Goal: Information Seeking & Learning: Learn about a topic

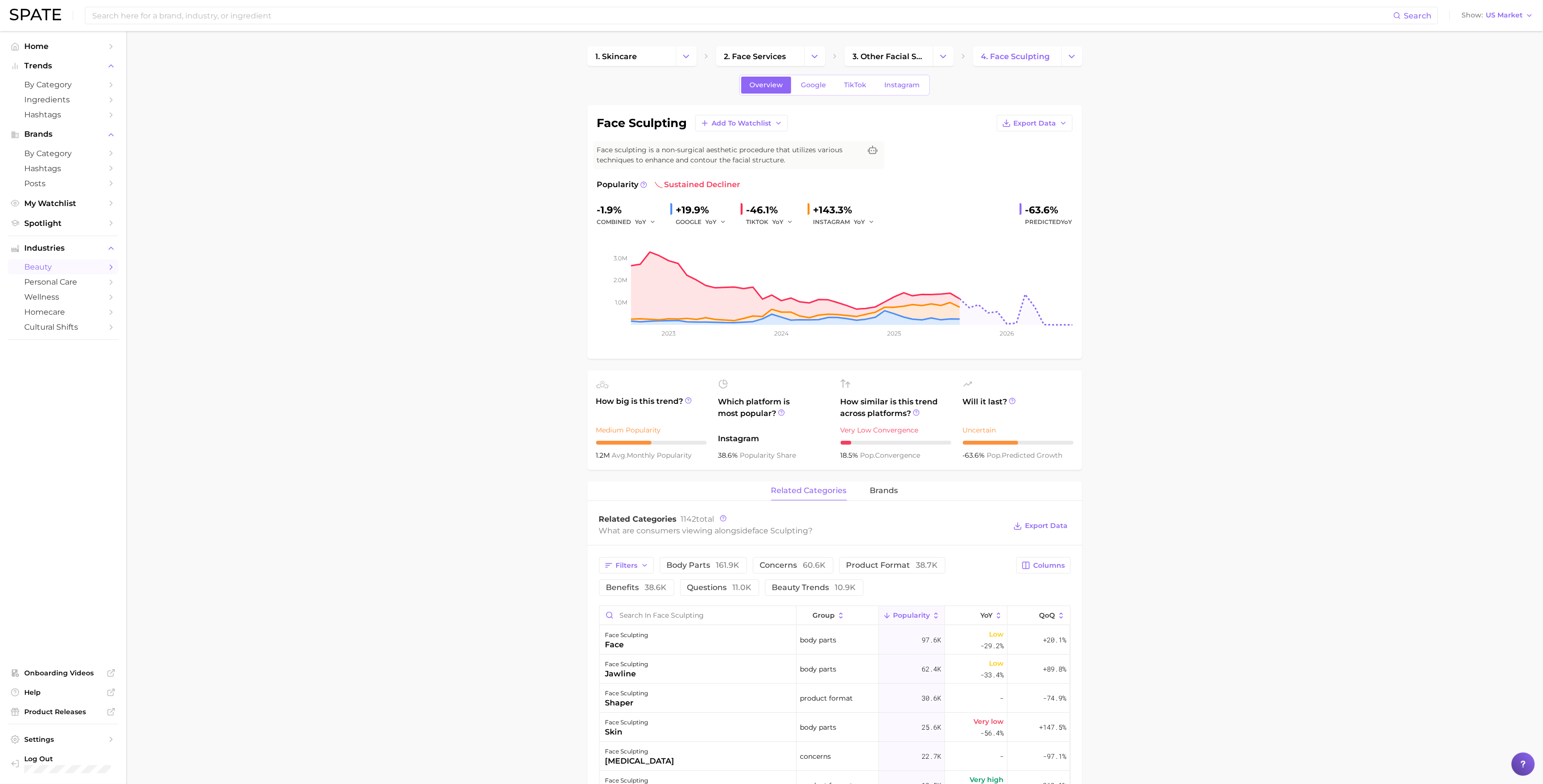
click at [354, 162] on main "1. skincare 2. face services 3. other facial services 4. face sculpting Overvie…" at bounding box center [834, 740] width 1417 height 1419
click at [272, 11] on input at bounding box center [742, 16] width 1302 height 17
type input "skinimalism"
click at [121, 50] on link "skinimalism" at bounding box center [116, 52] width 35 height 7
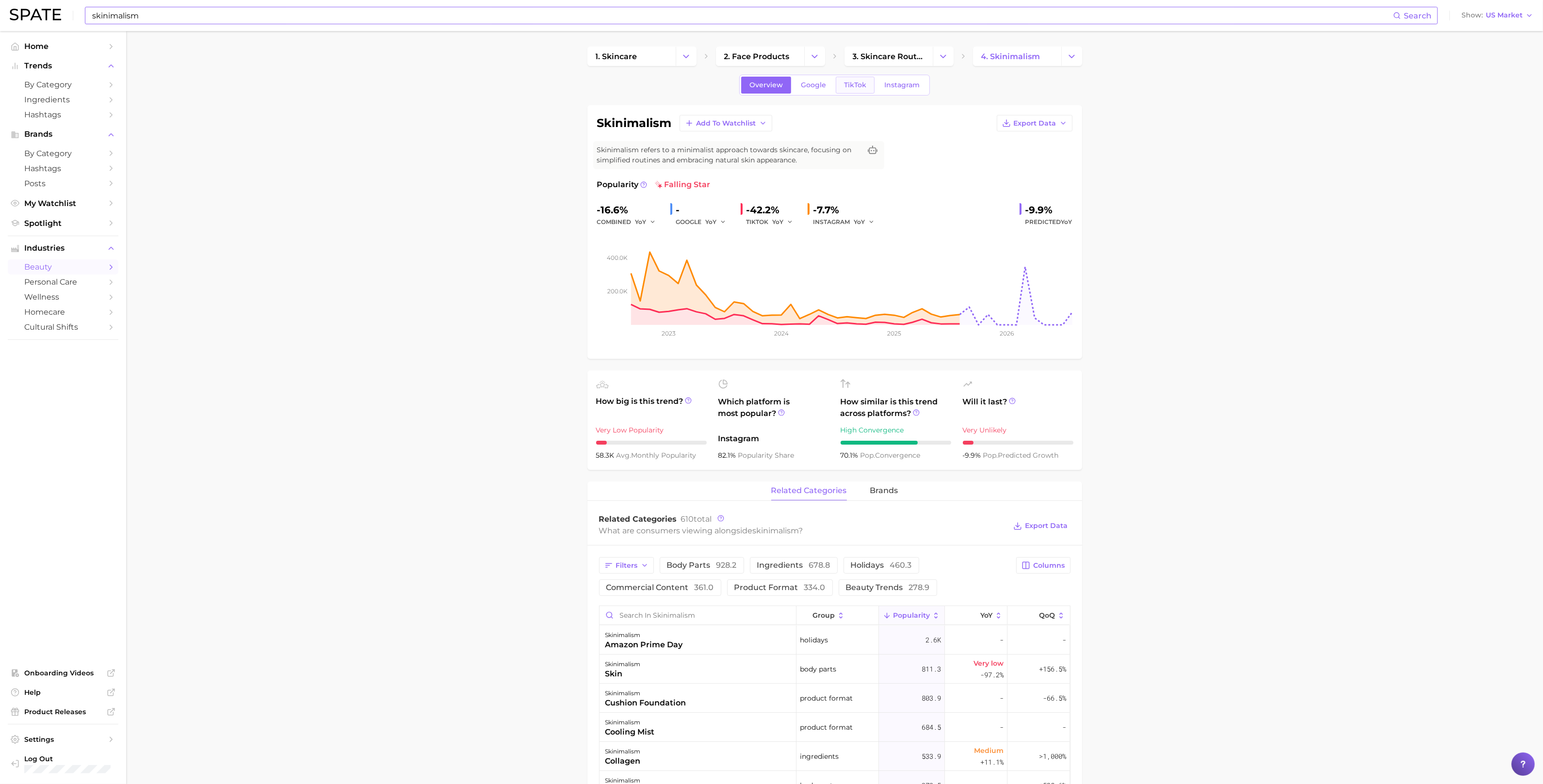
click at [851, 90] on link "TikTok" at bounding box center [855, 85] width 39 height 17
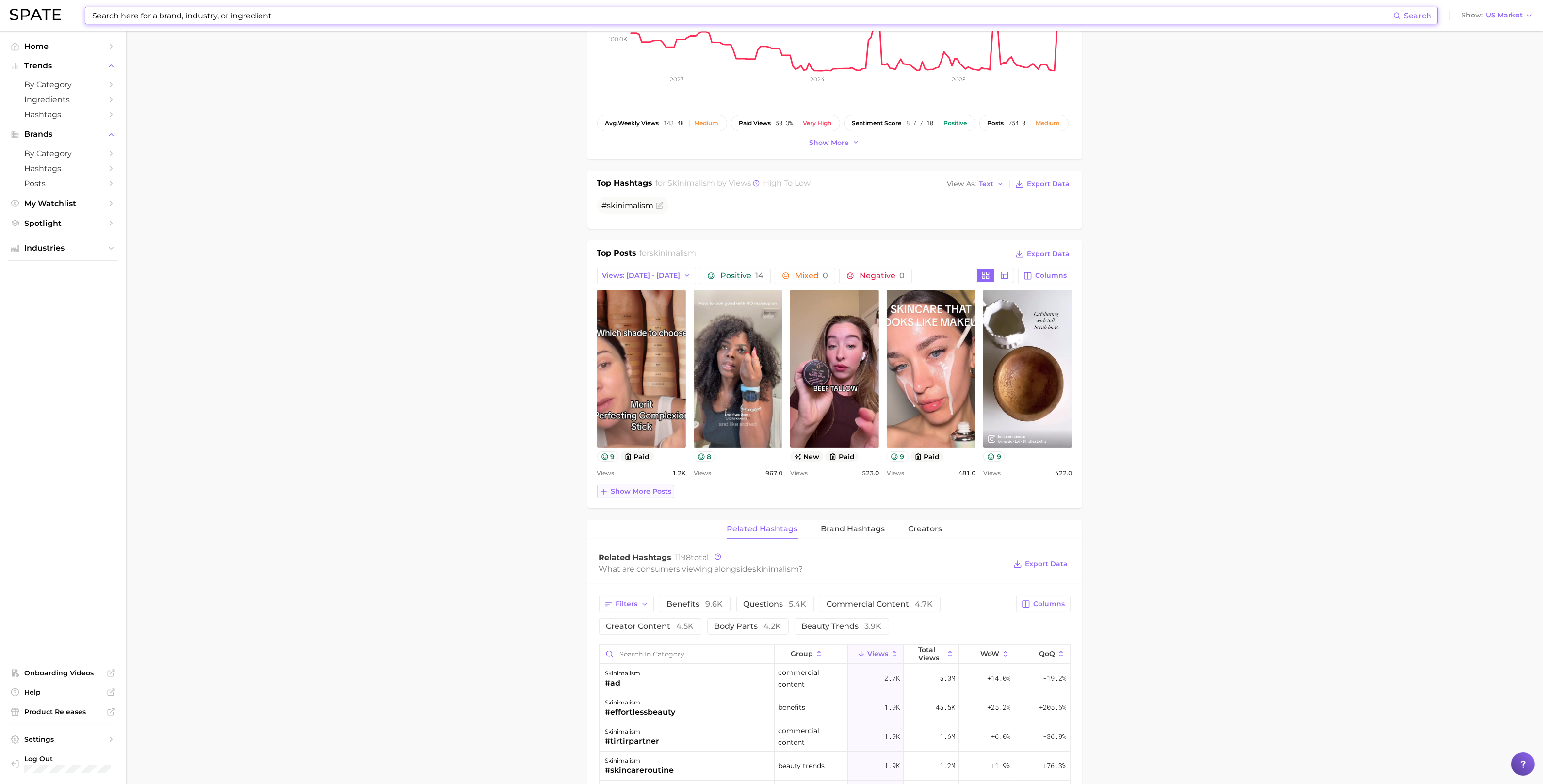
click at [613, 492] on span "Show more posts" at bounding box center [641, 492] width 60 height 8
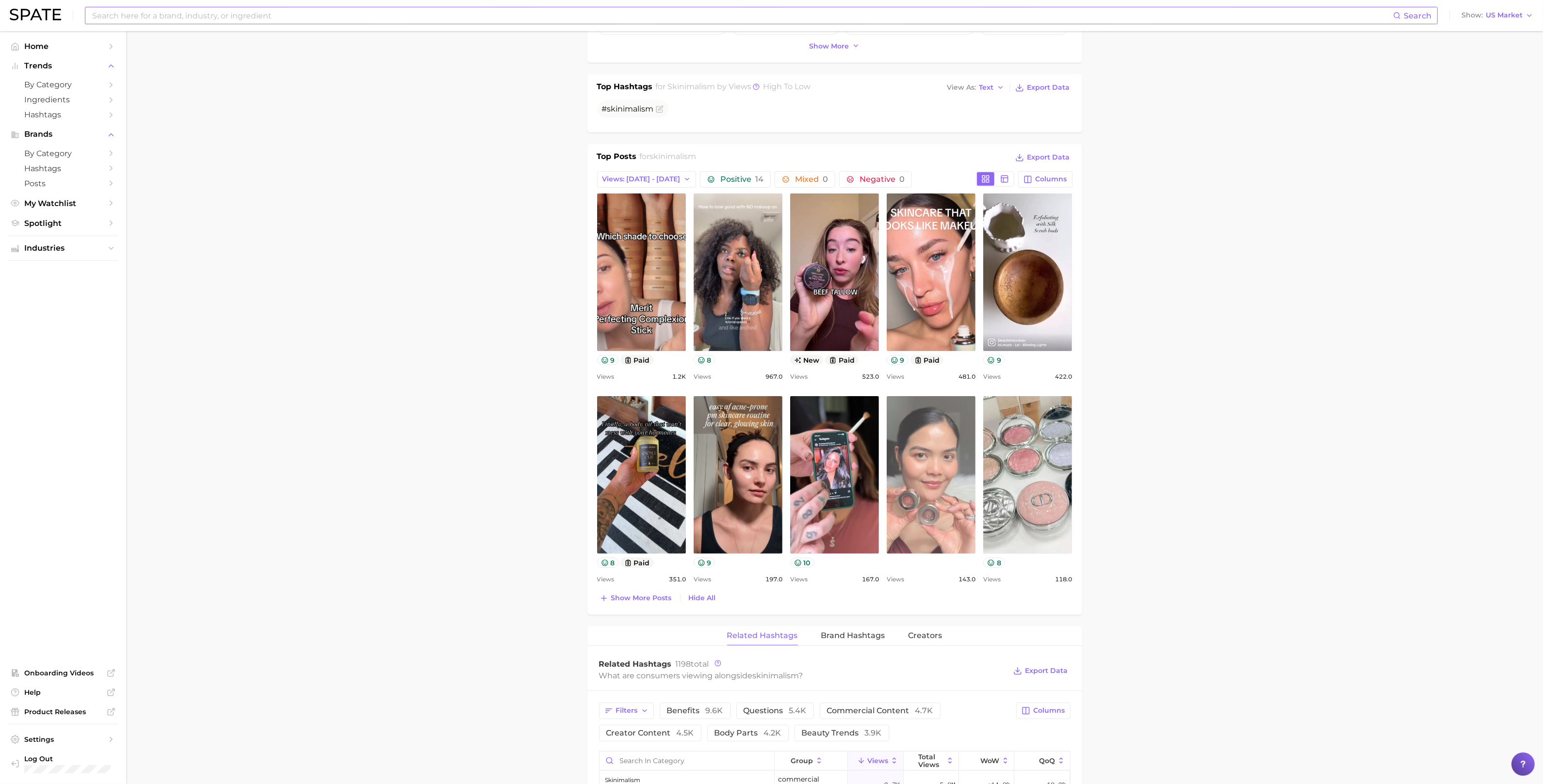
scroll to position [346, 0]
click at [639, 177] on span "Views: Sep 21 - 28" at bounding box center [642, 180] width 78 height 8
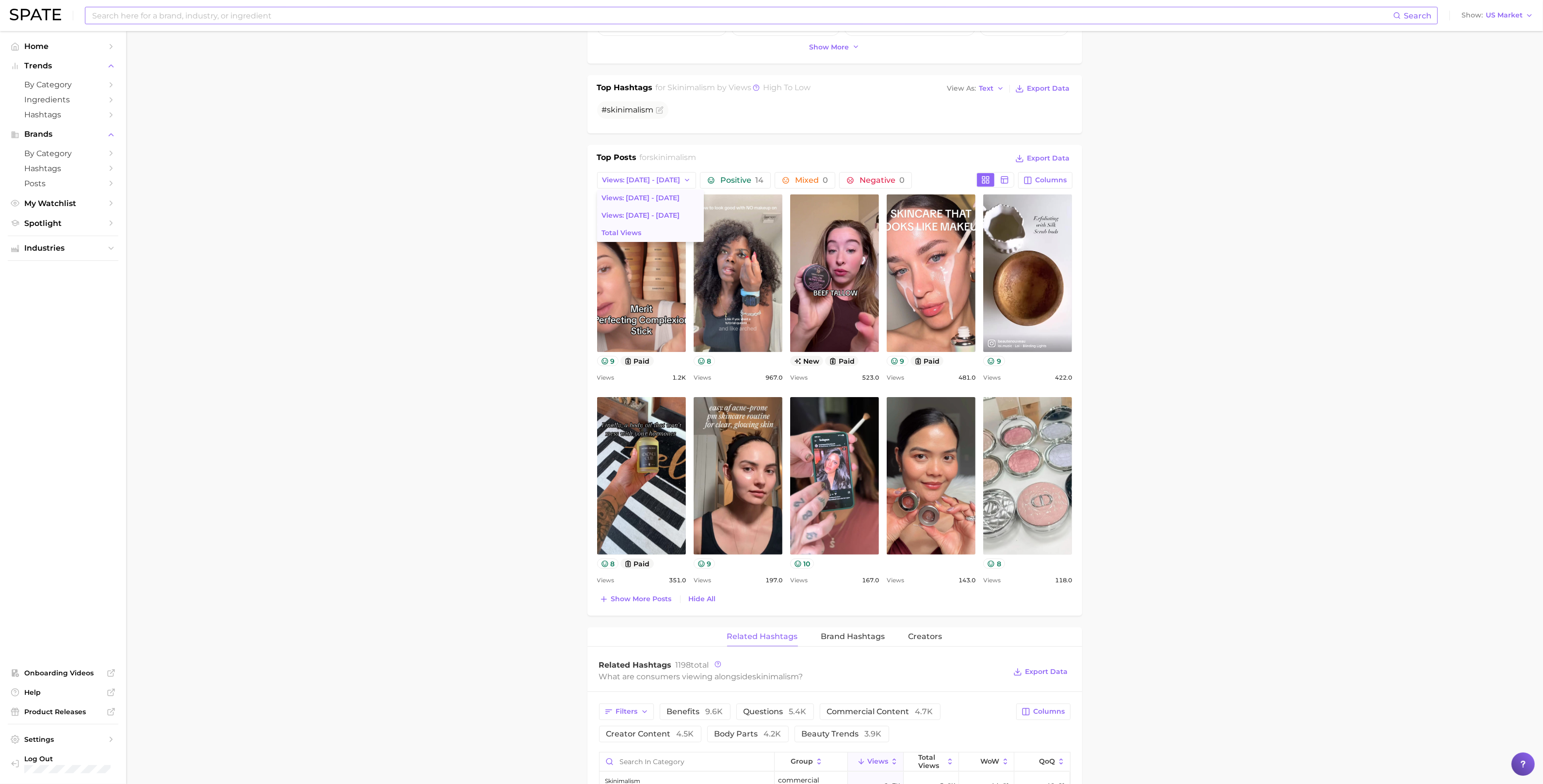
click at [647, 231] on button "Total Views" at bounding box center [651, 233] width 107 height 17
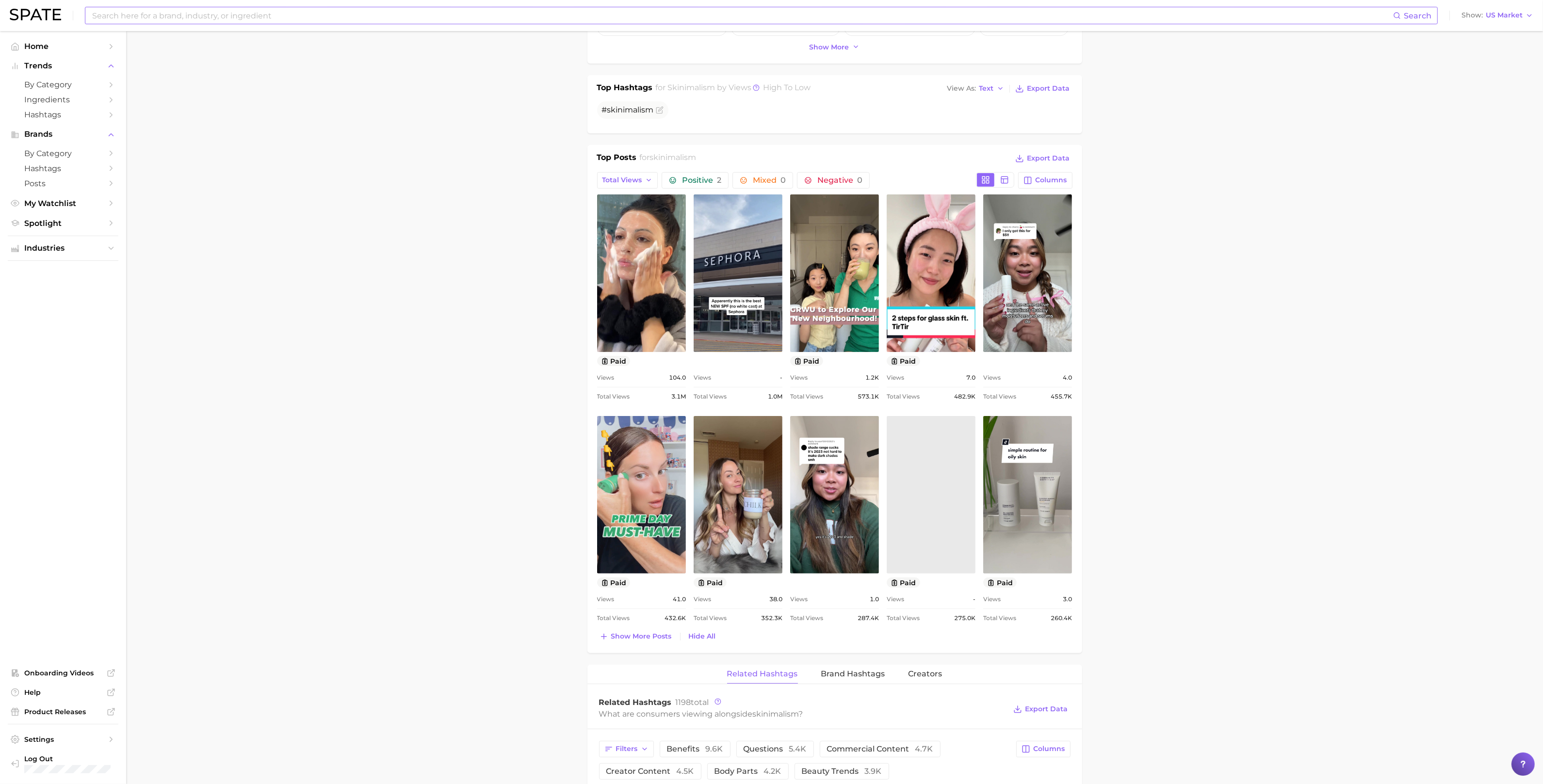
scroll to position [0, 0]
click at [649, 636] on span "Show more posts" at bounding box center [641, 637] width 60 height 8
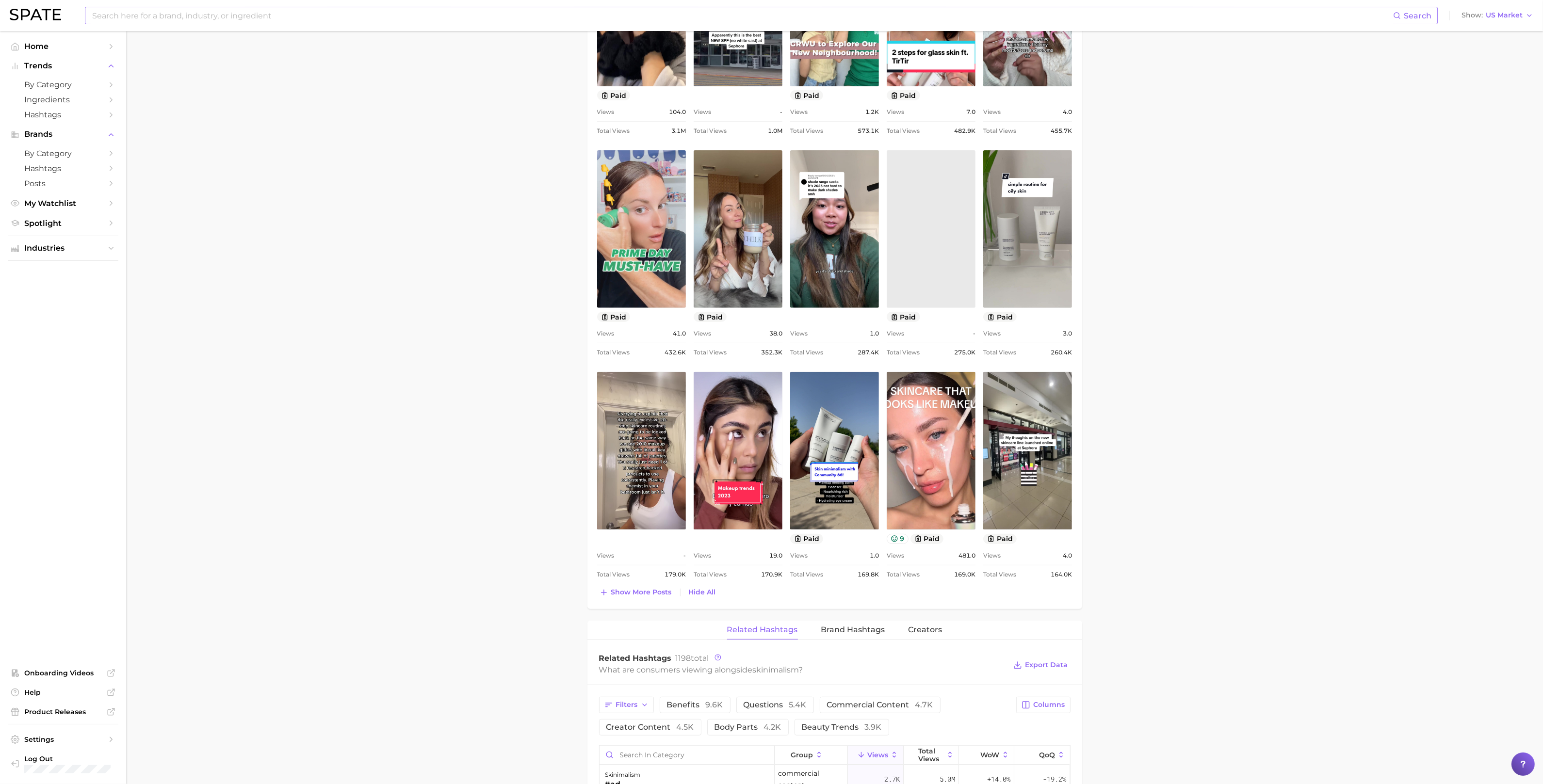
scroll to position [623, 0]
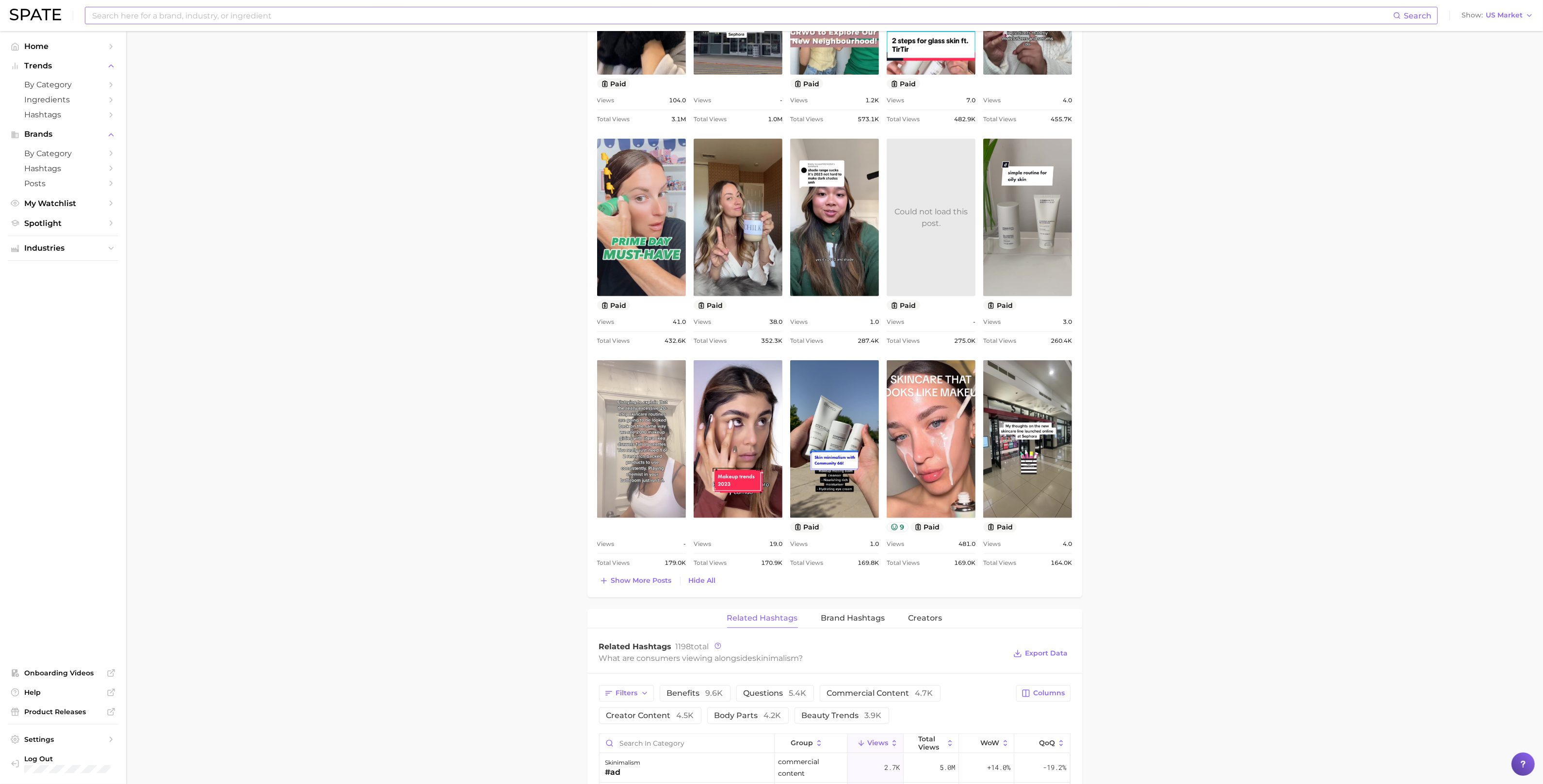
click at [667, 465] on link "view post on TikTok" at bounding box center [642, 439] width 89 height 158
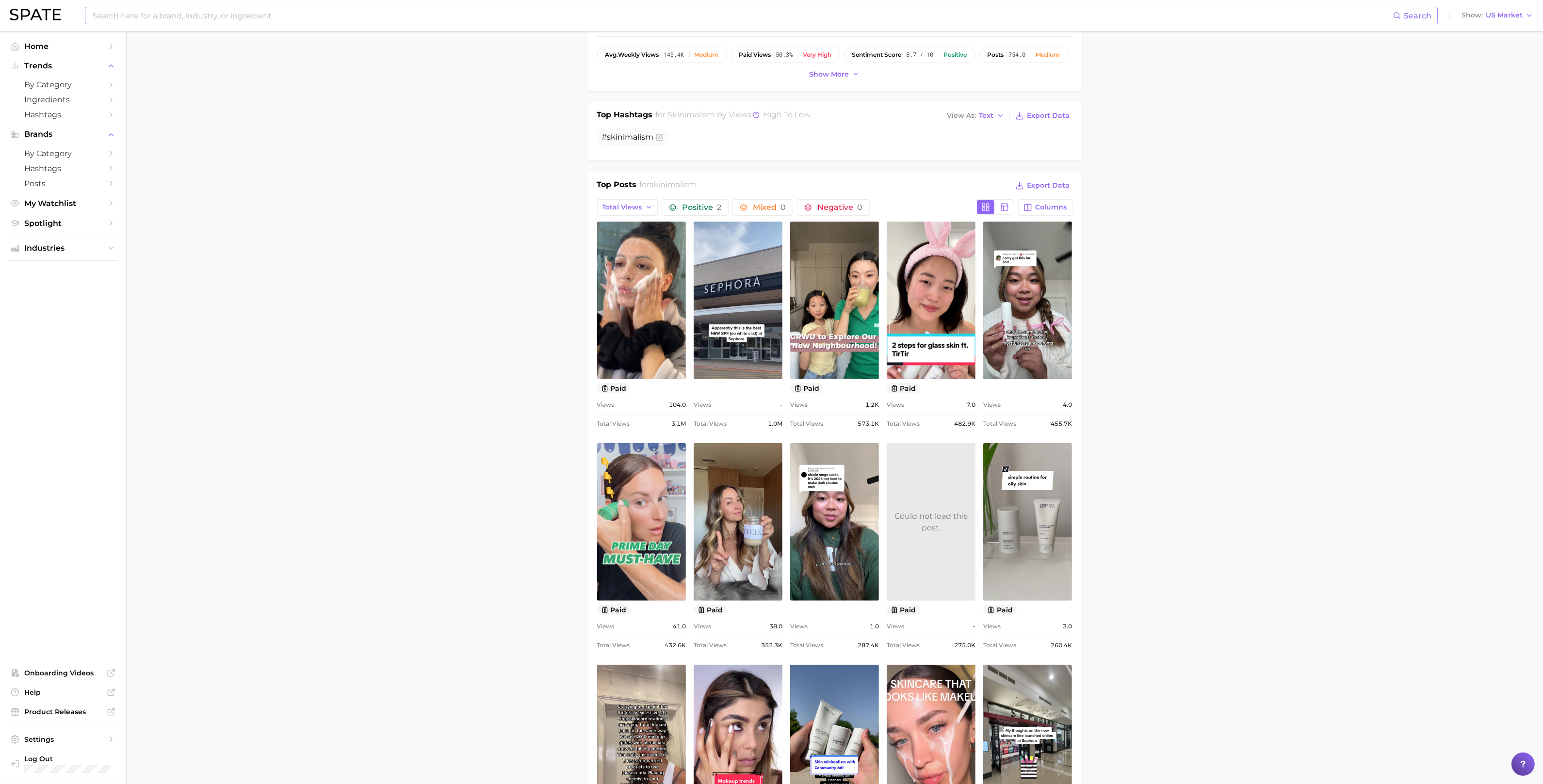
scroll to position [570, 0]
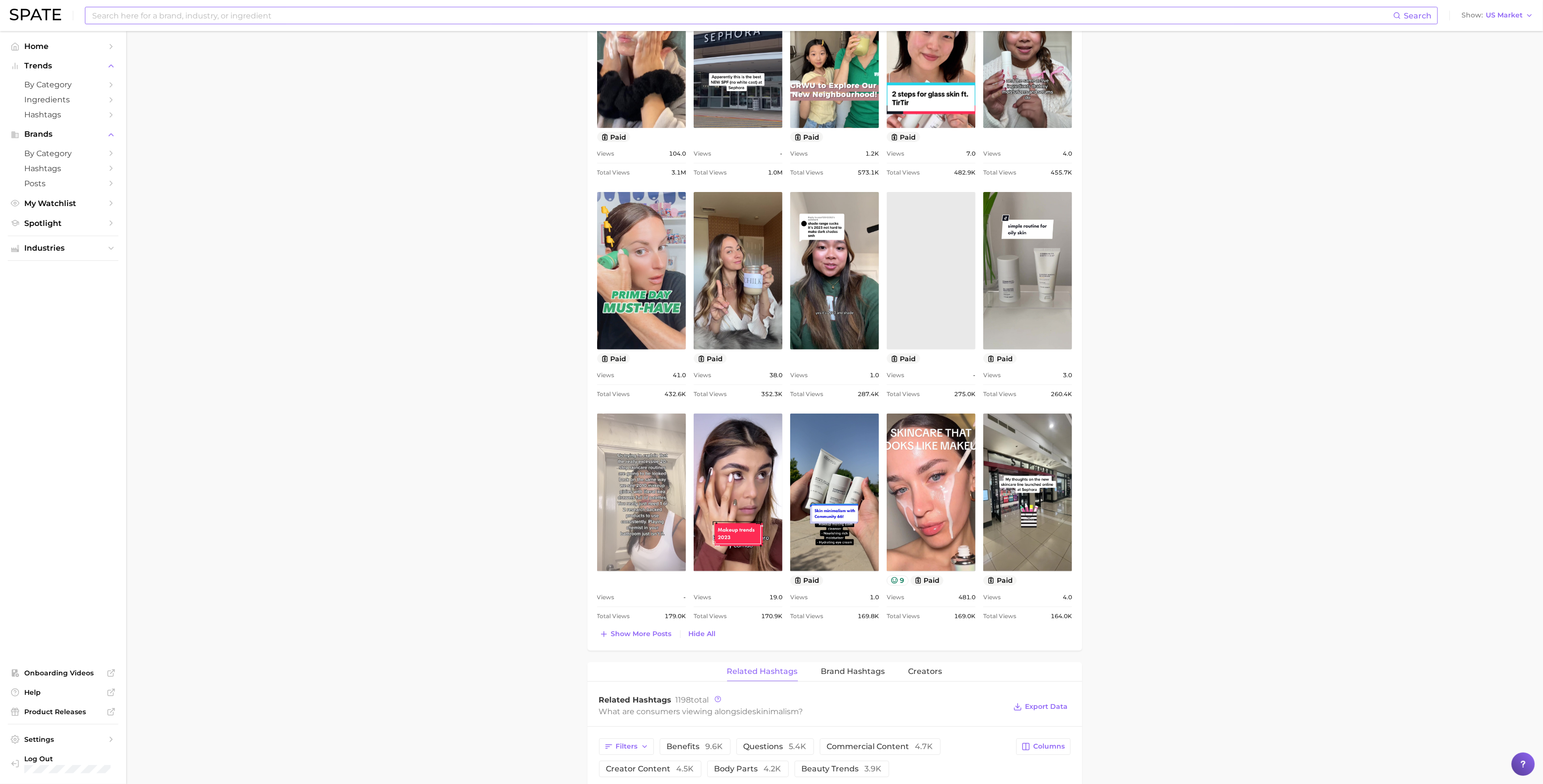
click at [646, 487] on link "view post on TikTok" at bounding box center [642, 492] width 89 height 158
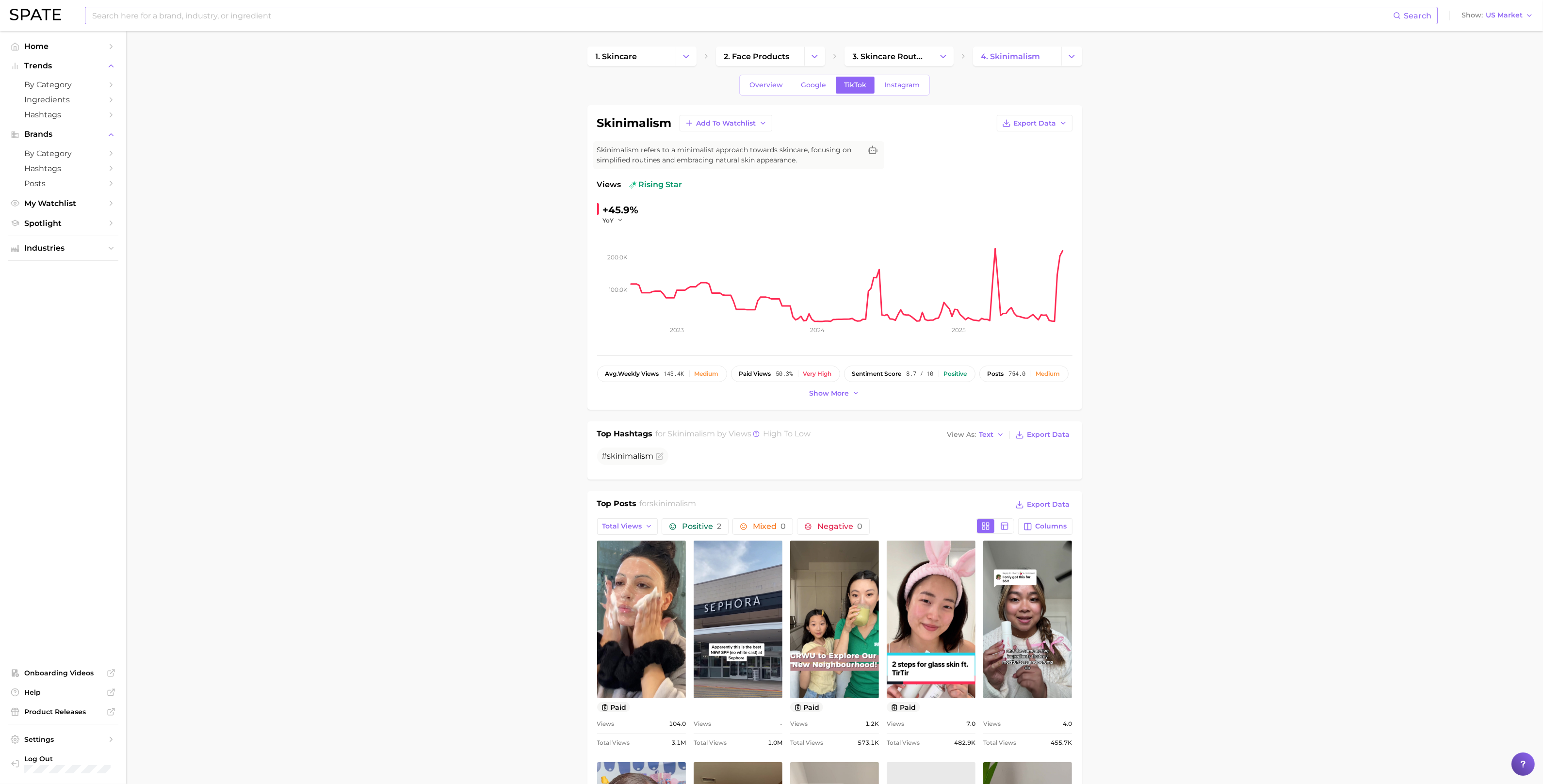
click at [303, 17] on input at bounding box center [742, 16] width 1302 height 17
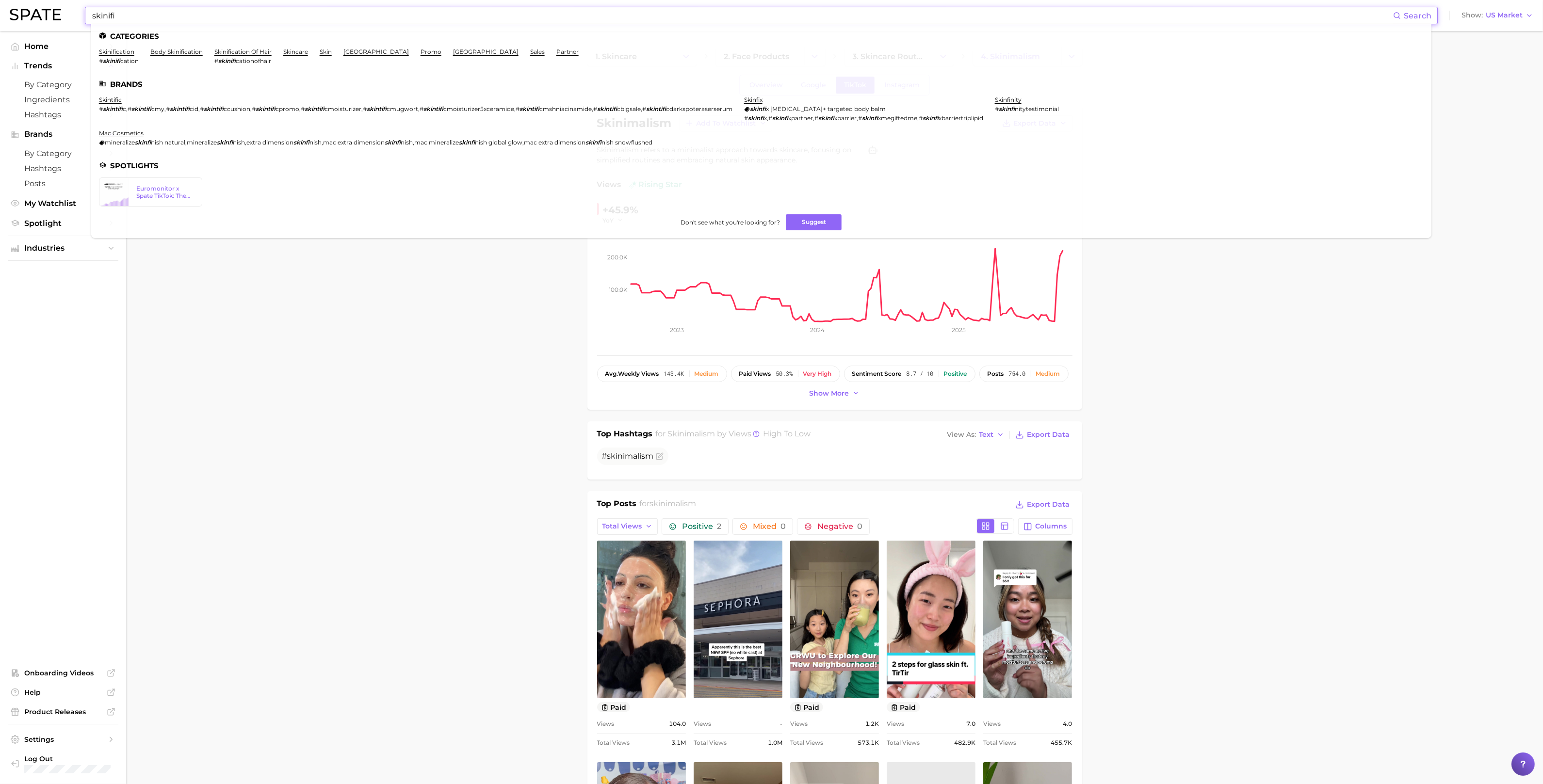
type input "skinifi"
click at [131, 56] on li "skinification # skinifi cation" at bounding box center [119, 56] width 40 height 17
click at [129, 55] on link "skinification" at bounding box center [116, 52] width 35 height 7
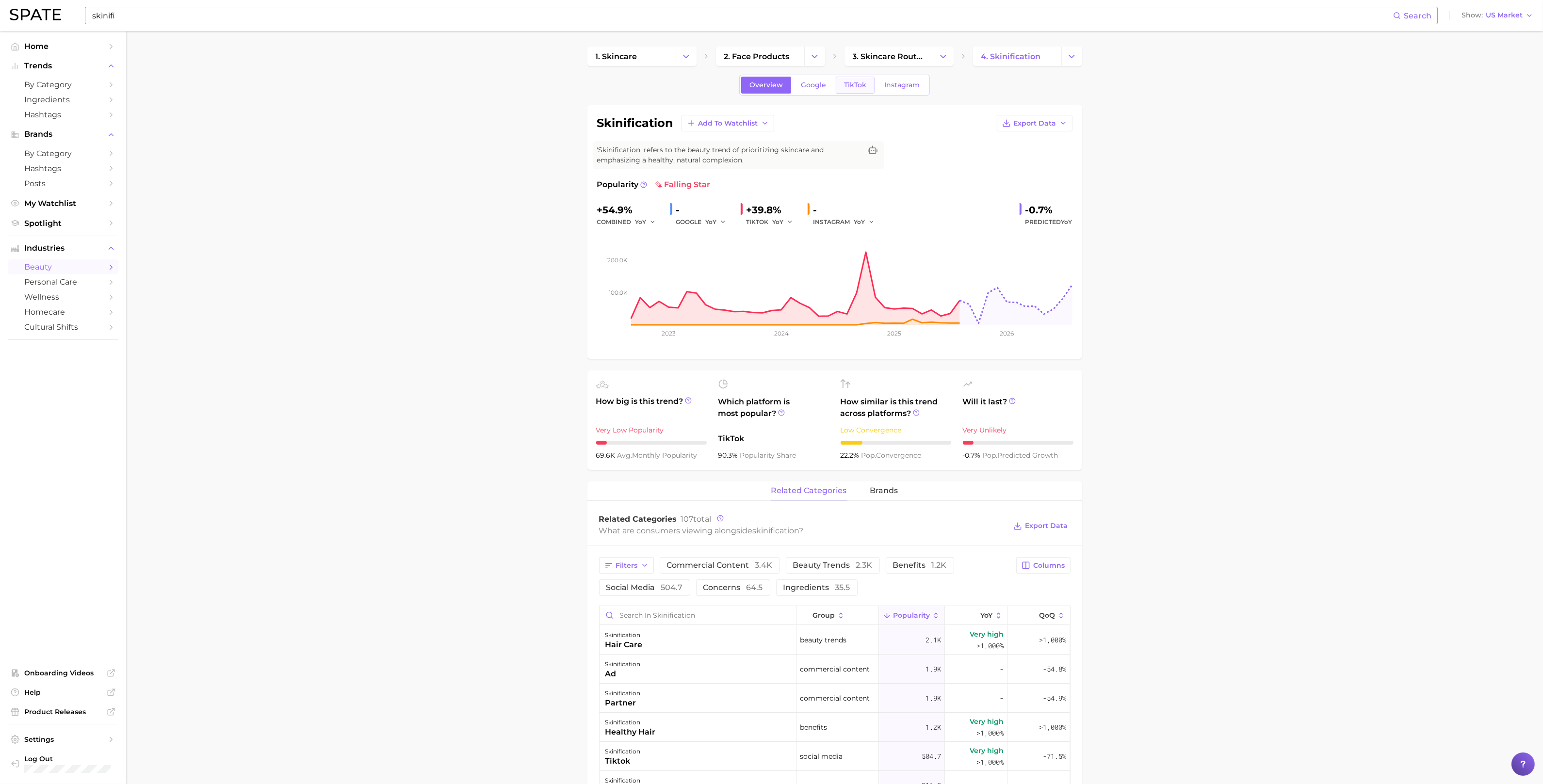
click at [858, 91] on link "TikTok" at bounding box center [855, 85] width 39 height 17
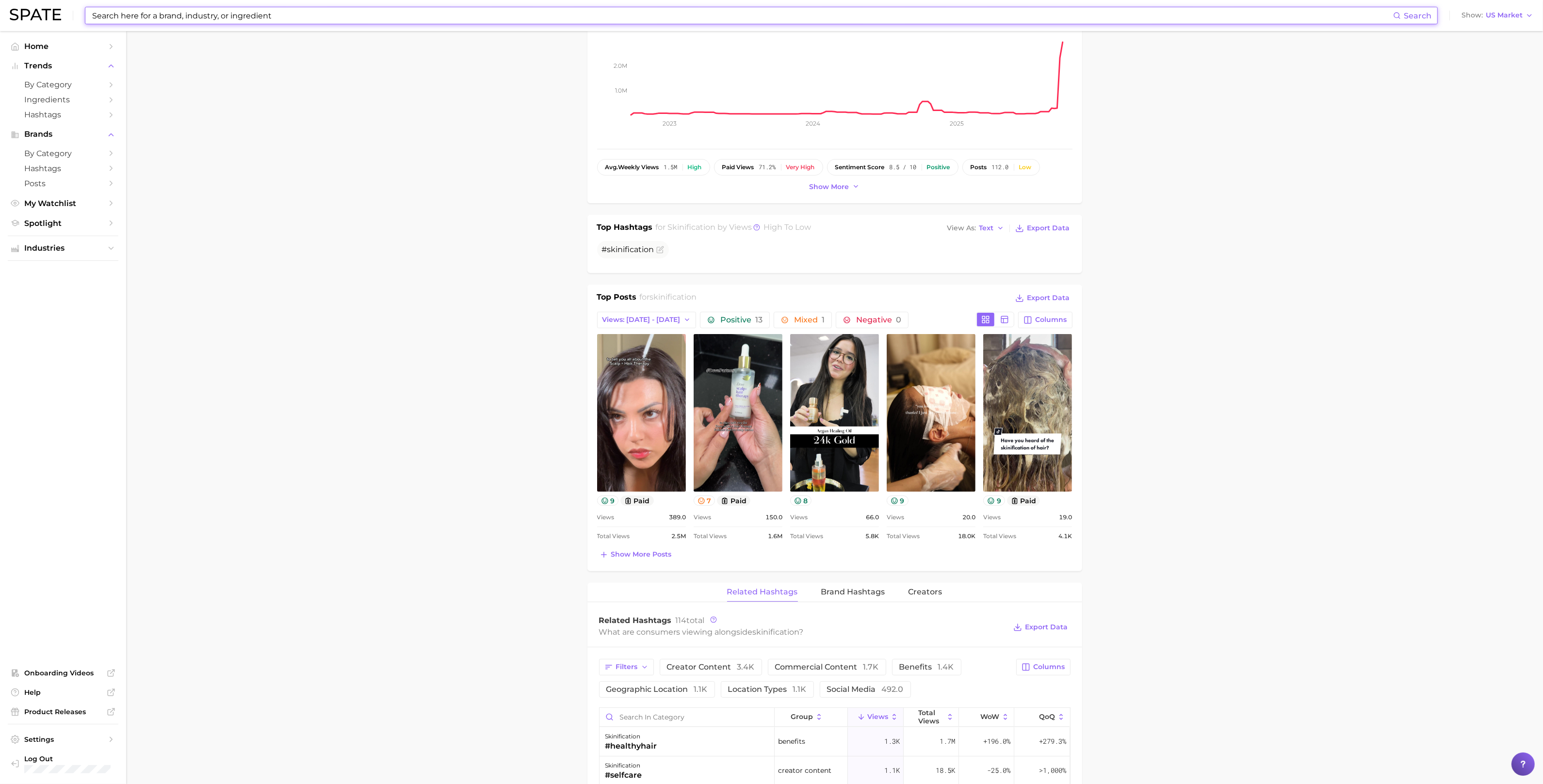
scroll to position [207, 0]
click at [643, 550] on span "Show more posts" at bounding box center [641, 555] width 60 height 8
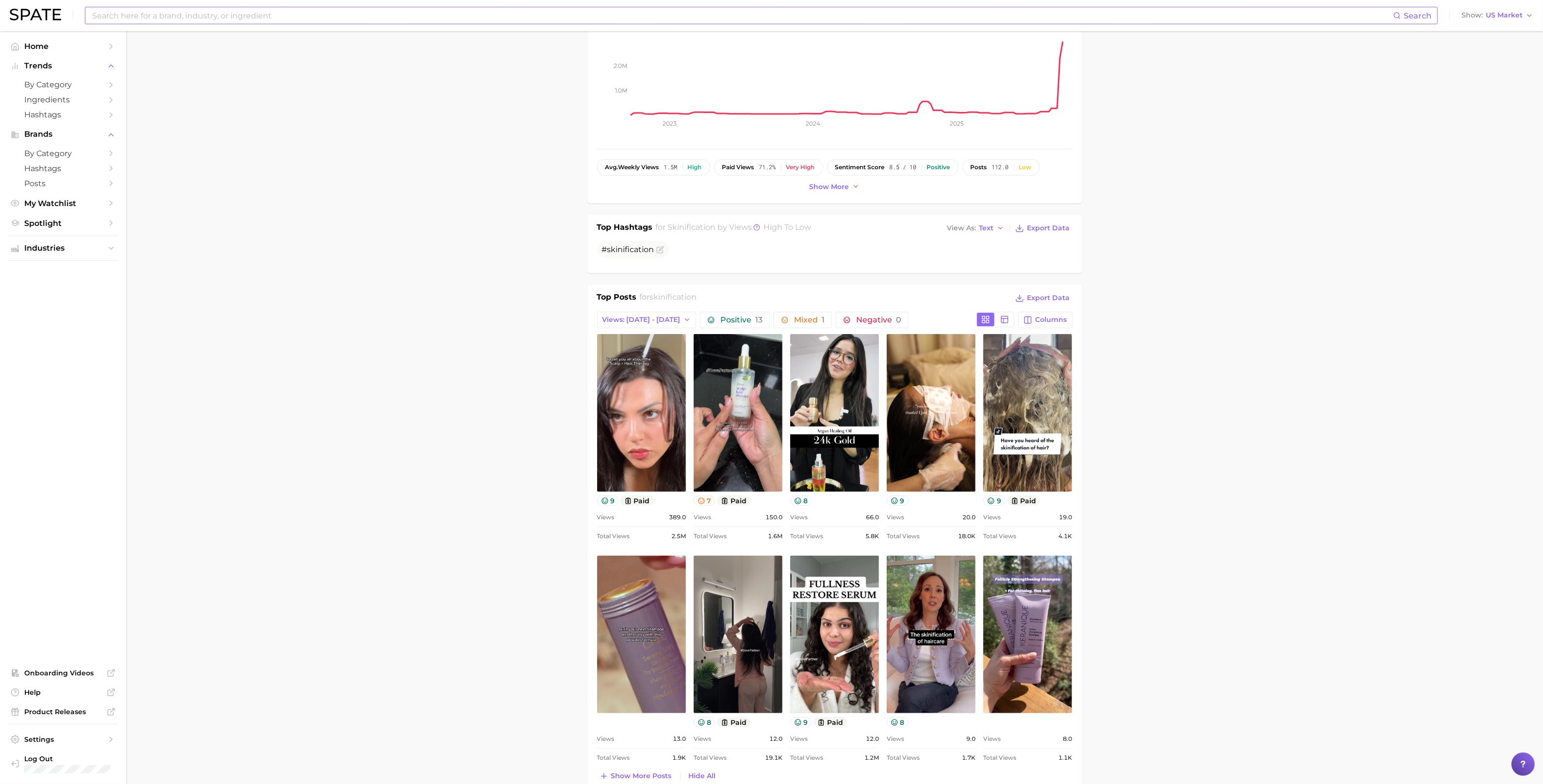
scroll to position [0, 0]
click at [625, 316] on span "Views: Sep 21 - 28" at bounding box center [642, 320] width 78 height 8
click at [634, 368] on span "Total Views" at bounding box center [622, 373] width 40 height 8
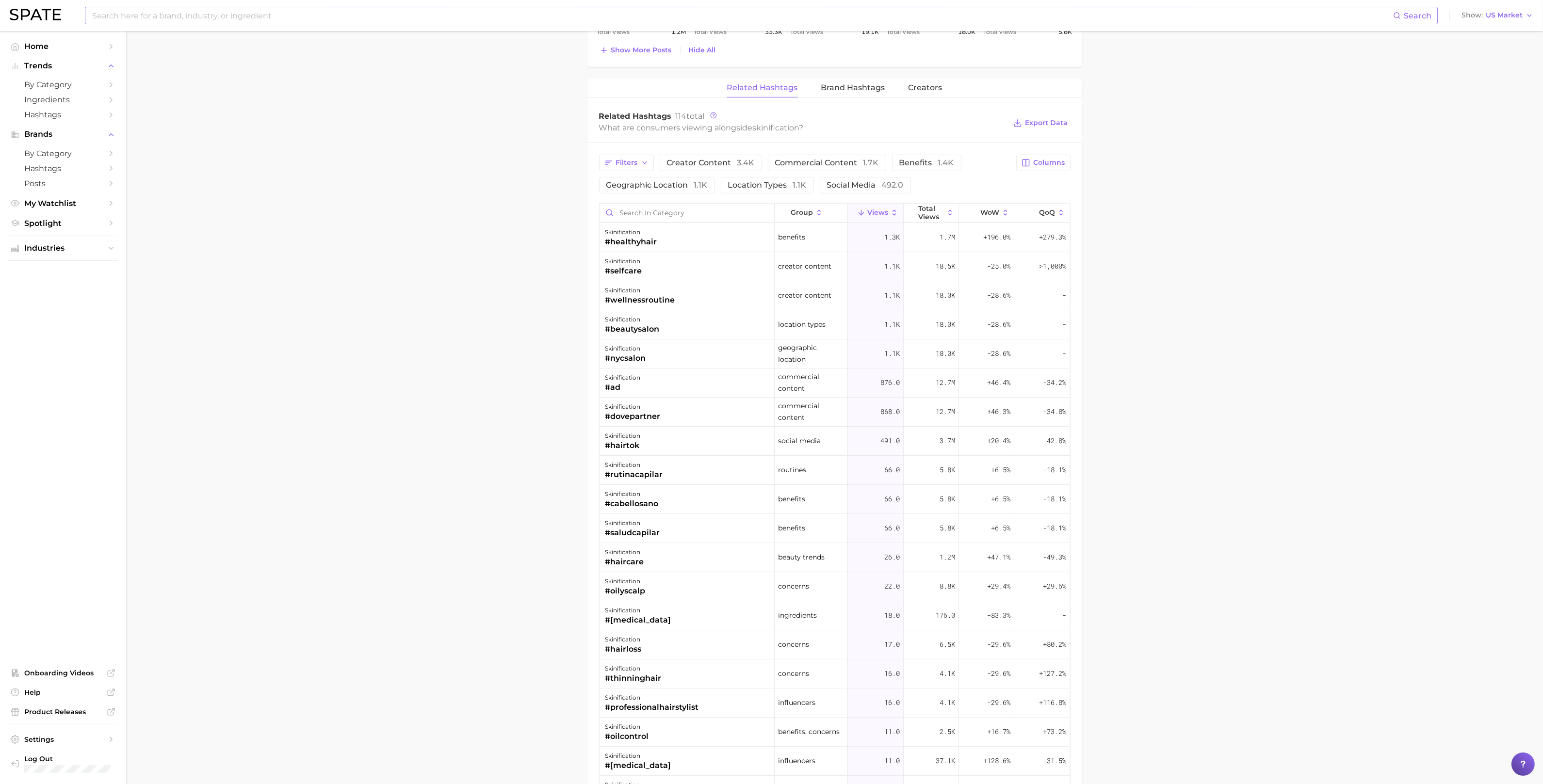
scroll to position [932, 0]
click at [946, 210] on icon at bounding box center [950, 213] width 9 height 9
click at [235, 19] on input at bounding box center [742, 16] width 1302 height 17
type input "PLUMP SKIN"
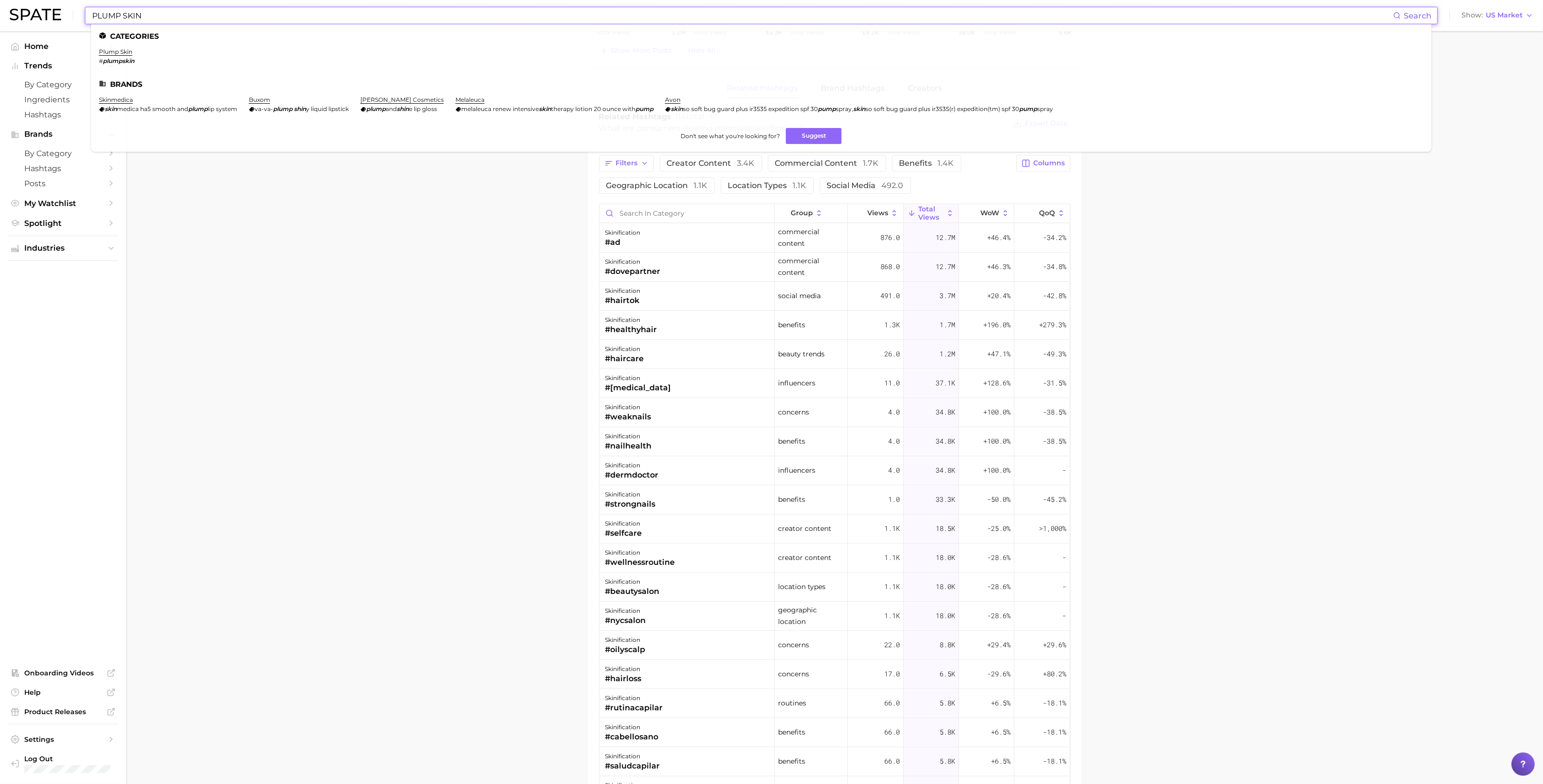
click at [111, 56] on li "plump skin # plumpskin" at bounding box center [116, 56] width 35 height 17
click at [114, 47] on ul "Categories plump skin # plumpskin Brands skinmedica skin medica ha5 smooth and …" at bounding box center [761, 87] width 1341 height 128
click at [113, 51] on link "plump skin" at bounding box center [116, 52] width 34 height 7
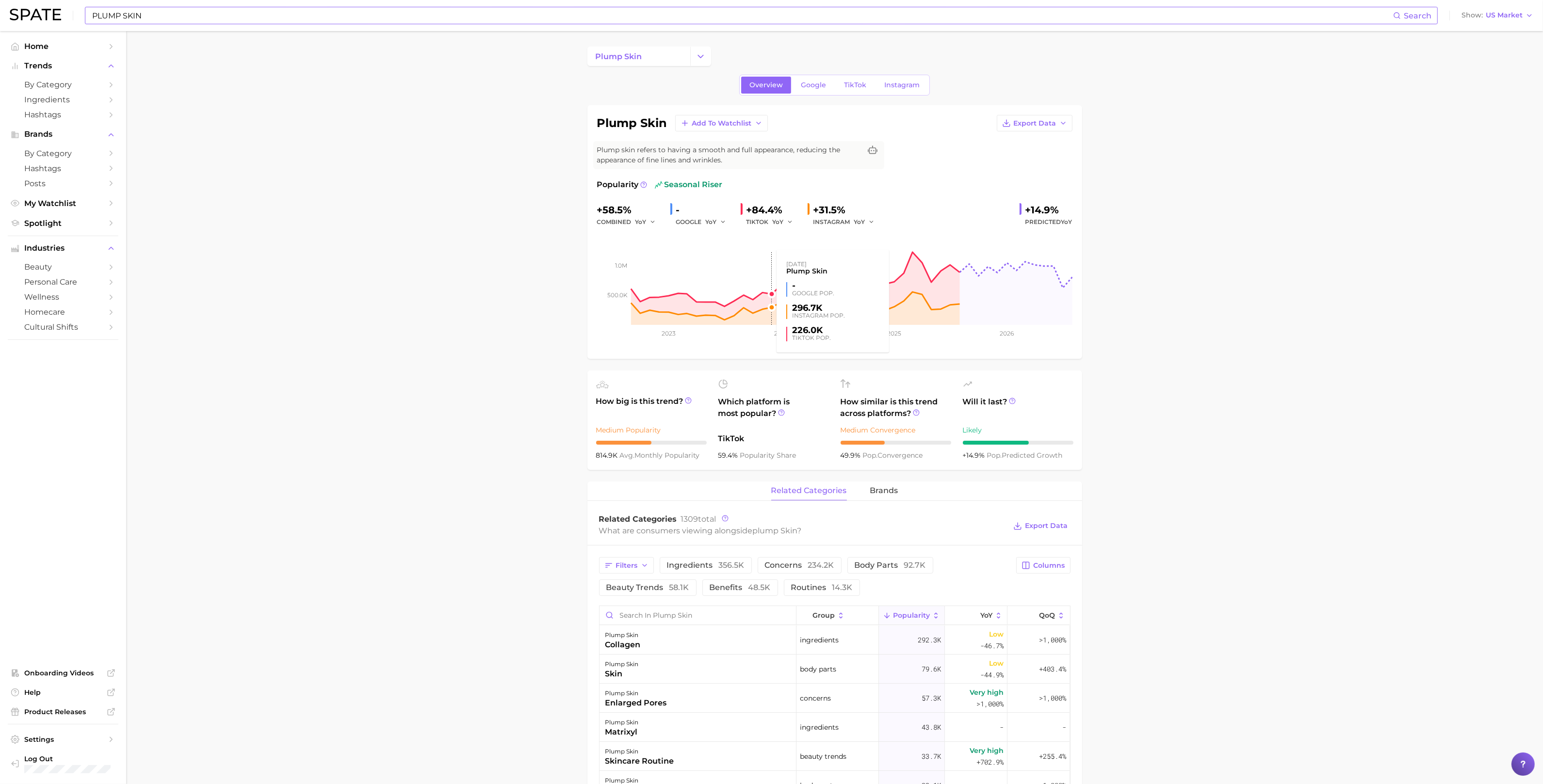
scroll to position [2, 0]
click at [855, 87] on link "TikTok" at bounding box center [855, 83] width 39 height 17
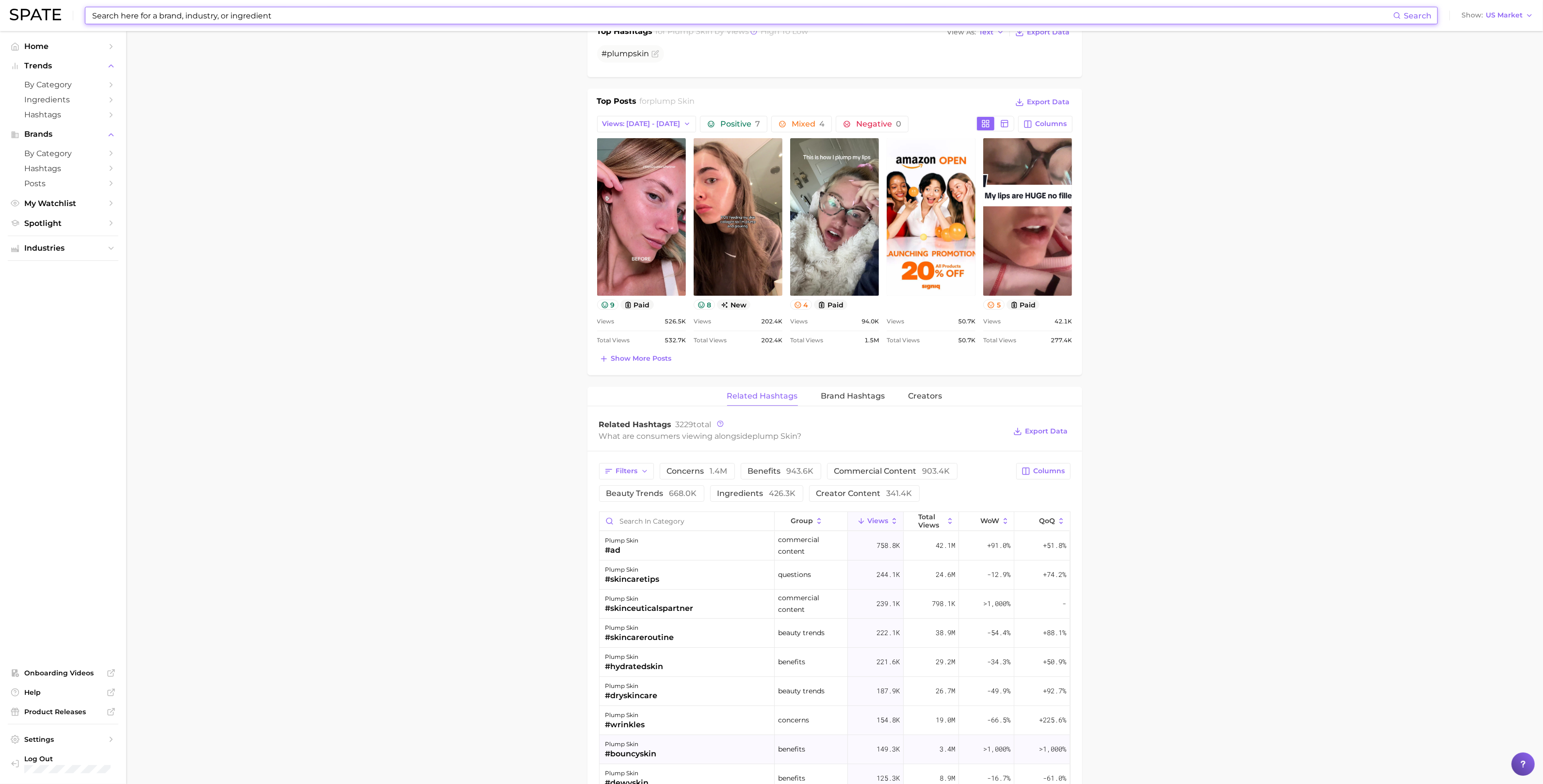
scroll to position [734, 0]
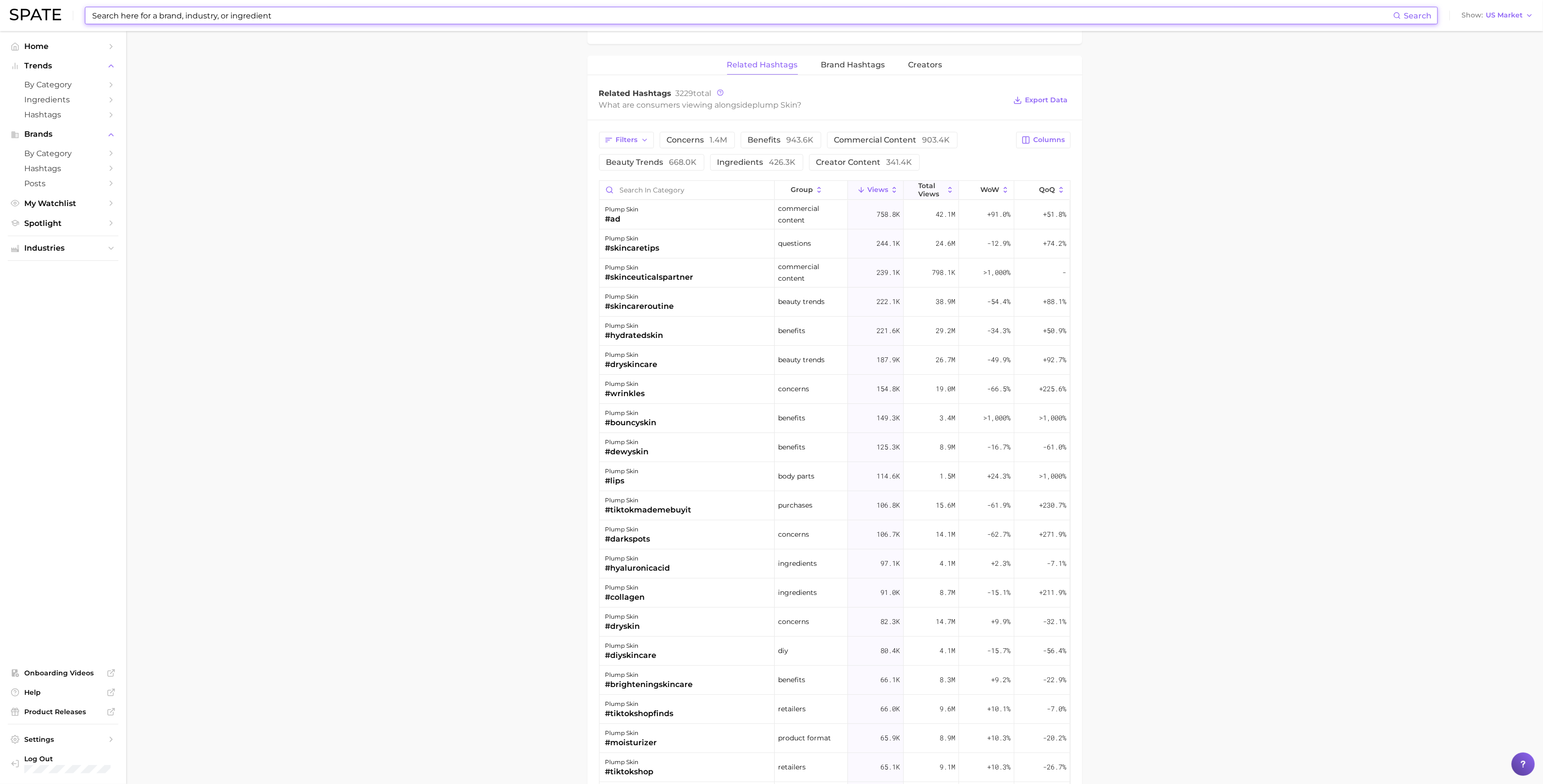
click at [926, 188] on span "Total Views" at bounding box center [931, 190] width 26 height 16
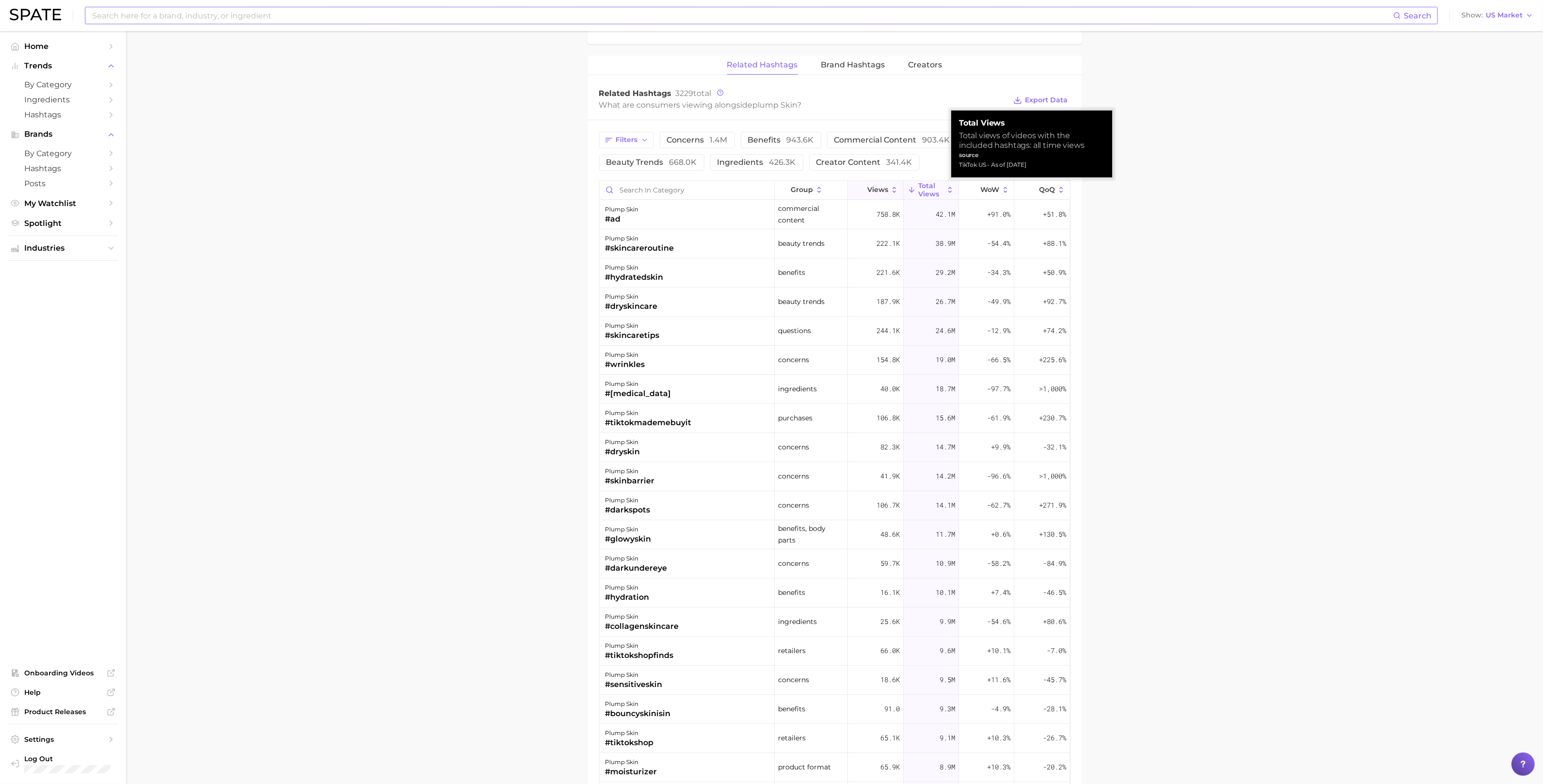
click at [870, 188] on span "Views" at bounding box center [878, 189] width 21 height 8
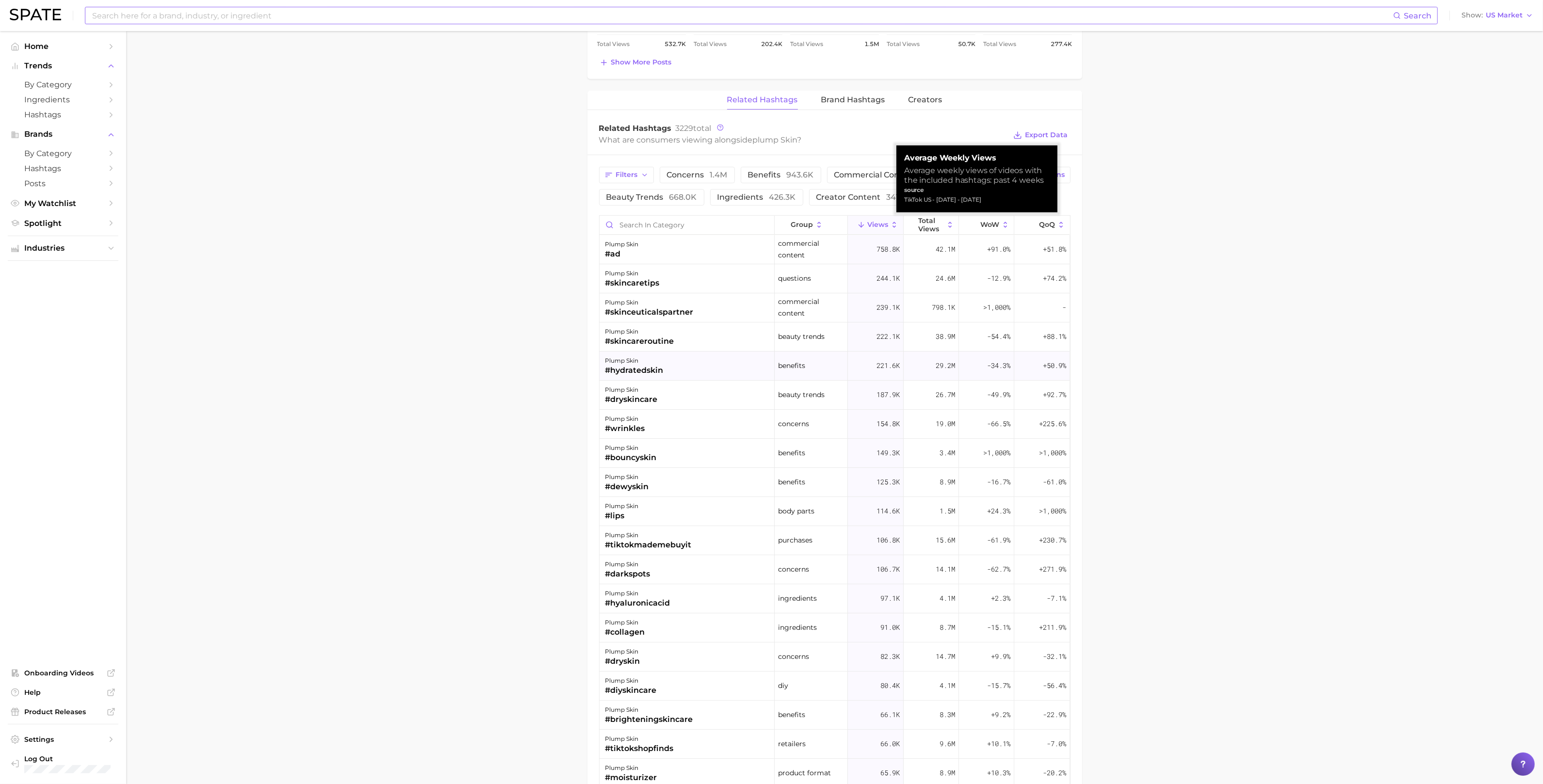
scroll to position [473, 0]
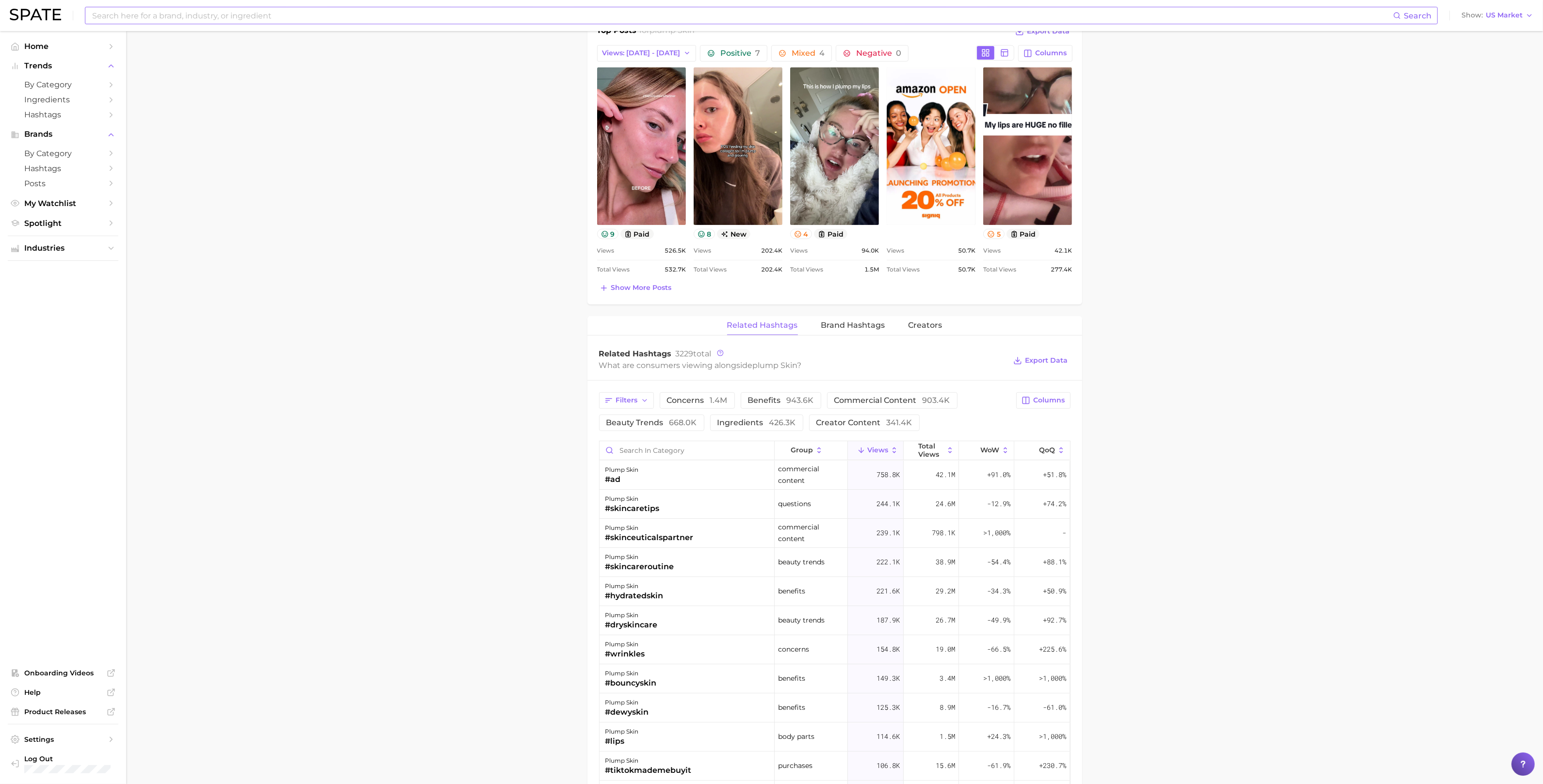
click at [242, 10] on input at bounding box center [742, 16] width 1302 height 17
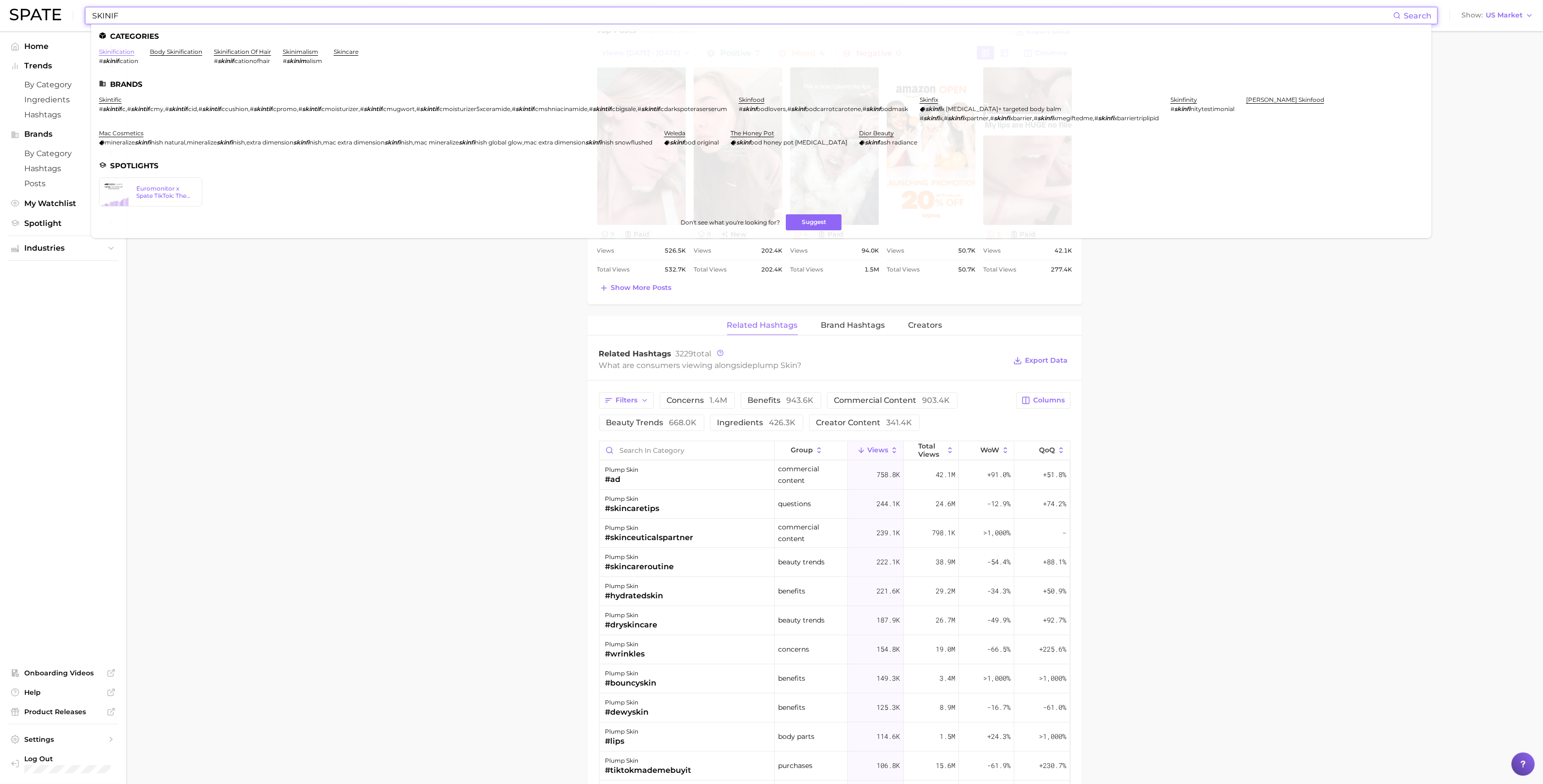
type input "SKINIF"
click at [106, 53] on link "skinification" at bounding box center [116, 52] width 35 height 7
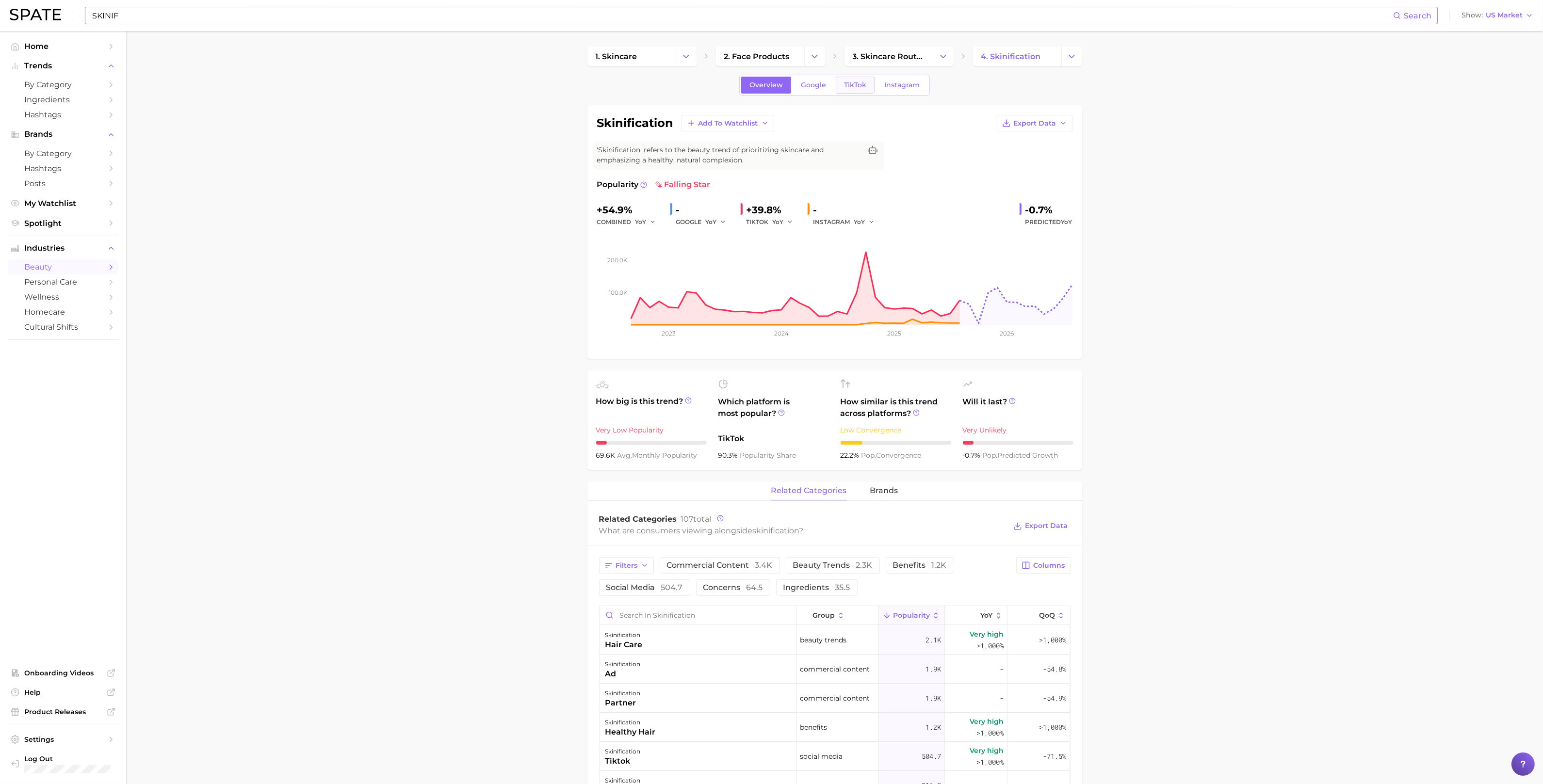
click at [855, 86] on span "TikTok" at bounding box center [855, 85] width 22 height 8
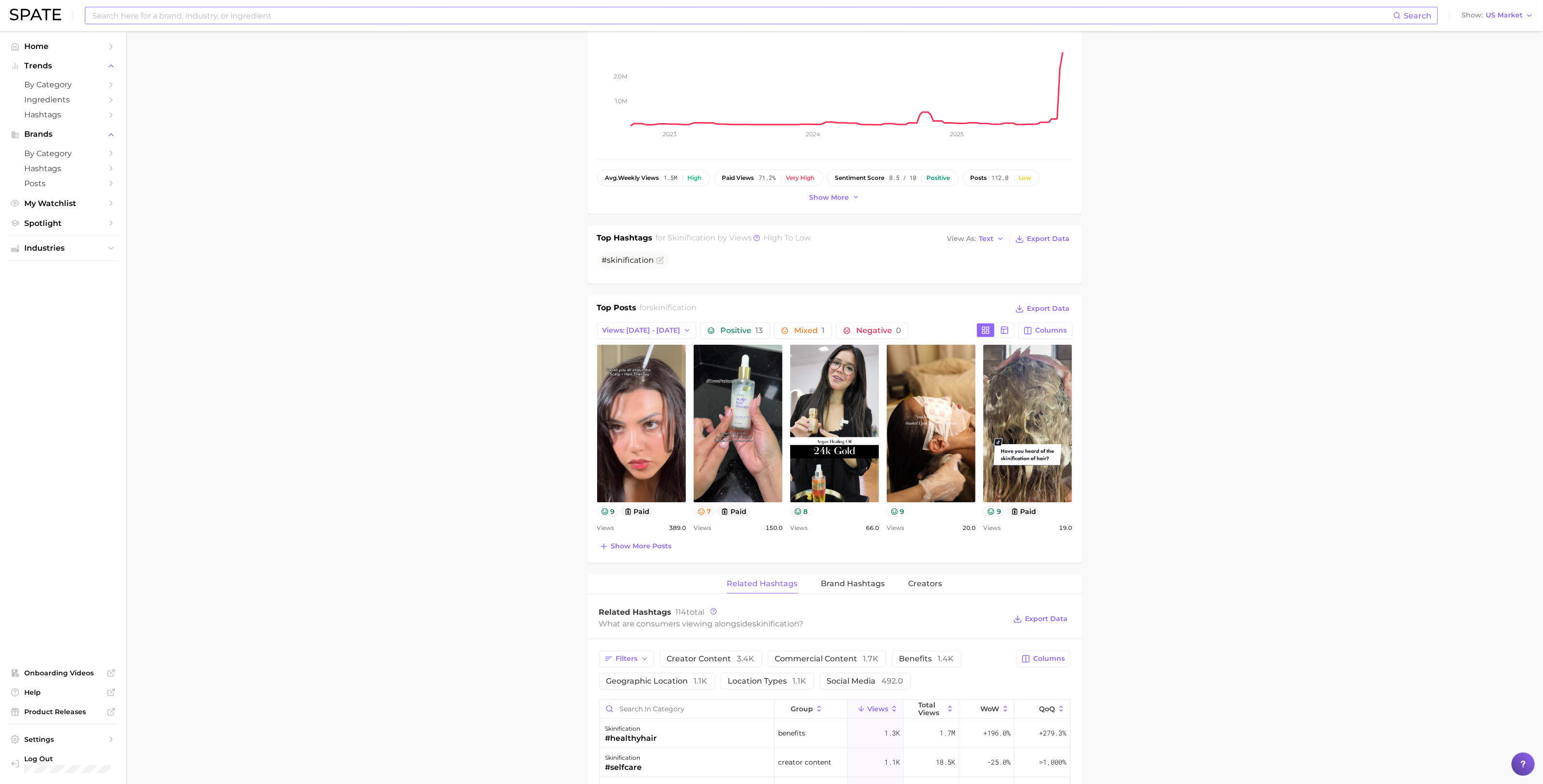
scroll to position [292, 0]
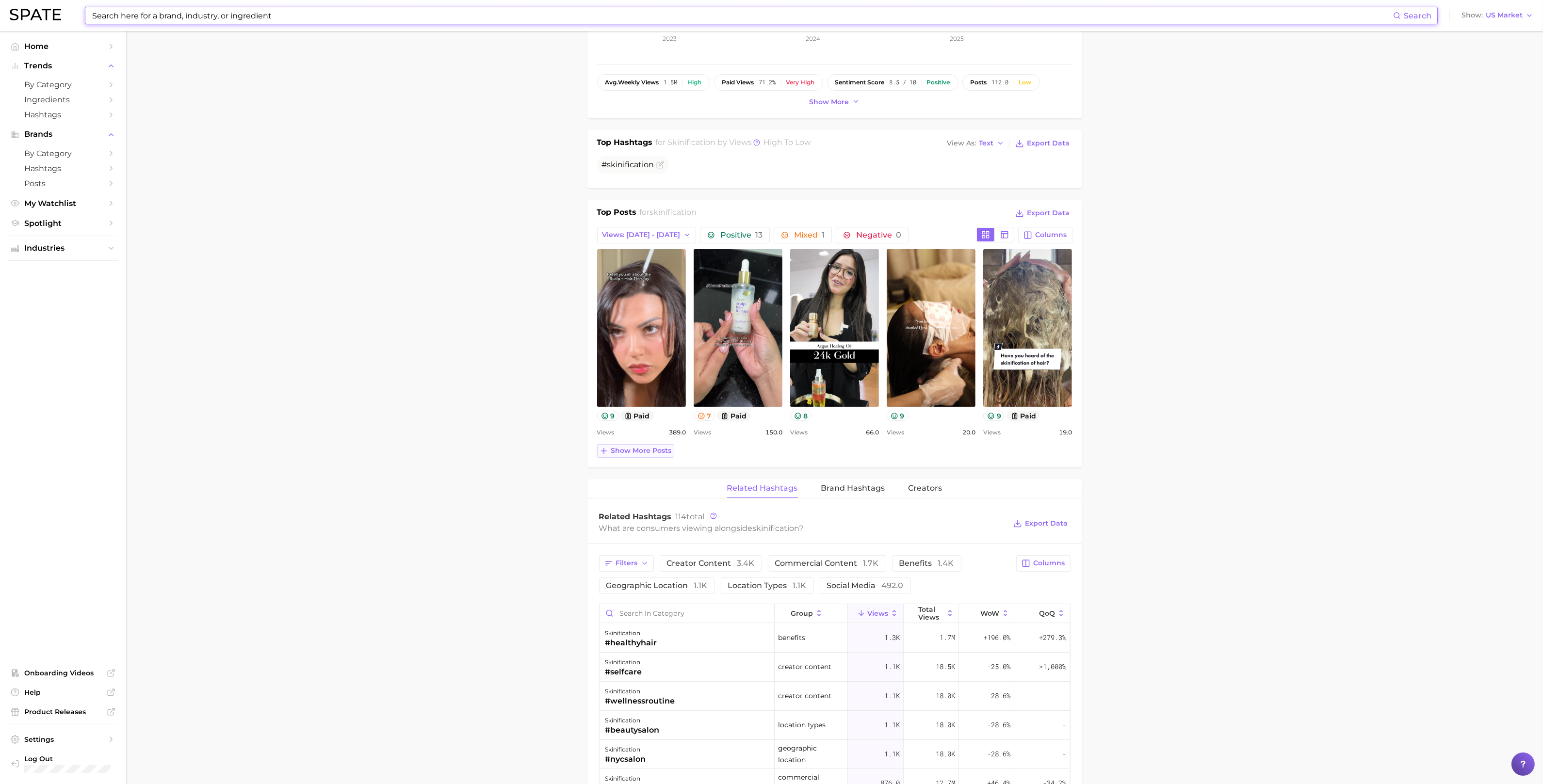
click at [643, 452] on span "Show more posts" at bounding box center [641, 451] width 60 height 8
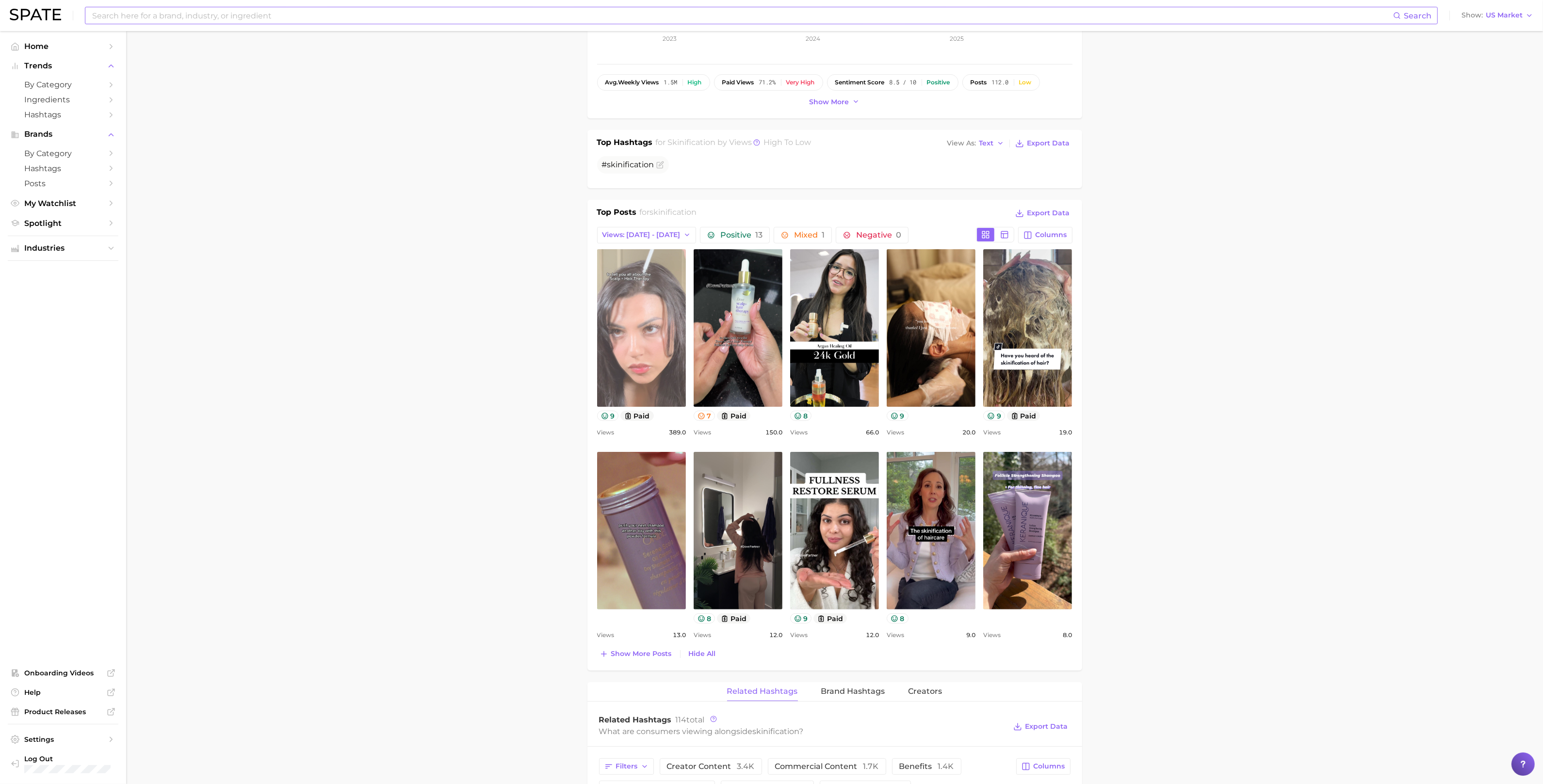
scroll to position [0, 0]
click at [652, 234] on span "Views: Sep 21 - 28" at bounding box center [642, 235] width 78 height 8
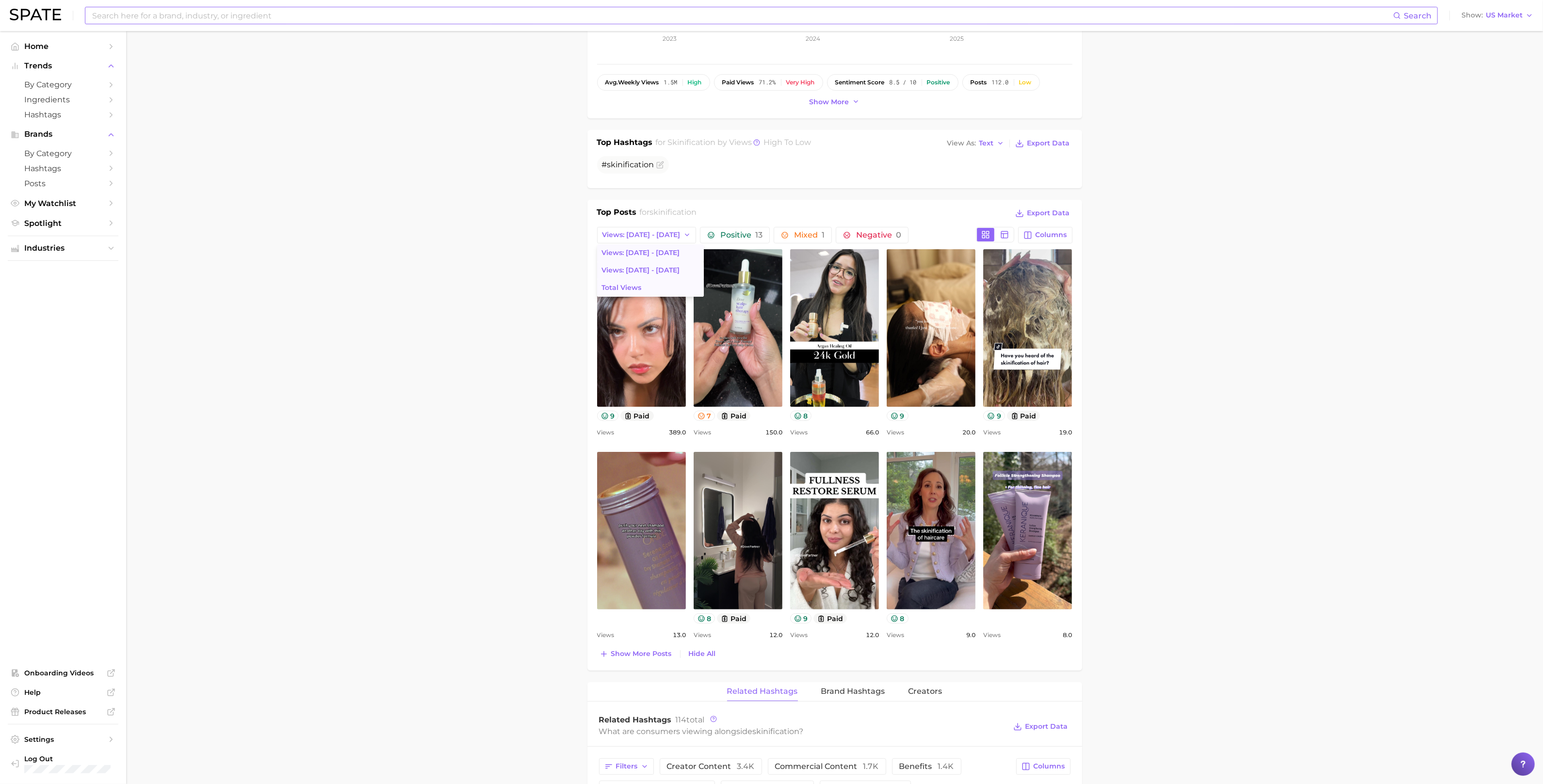
click at [652, 279] on button "Total Views" at bounding box center [651, 287] width 107 height 17
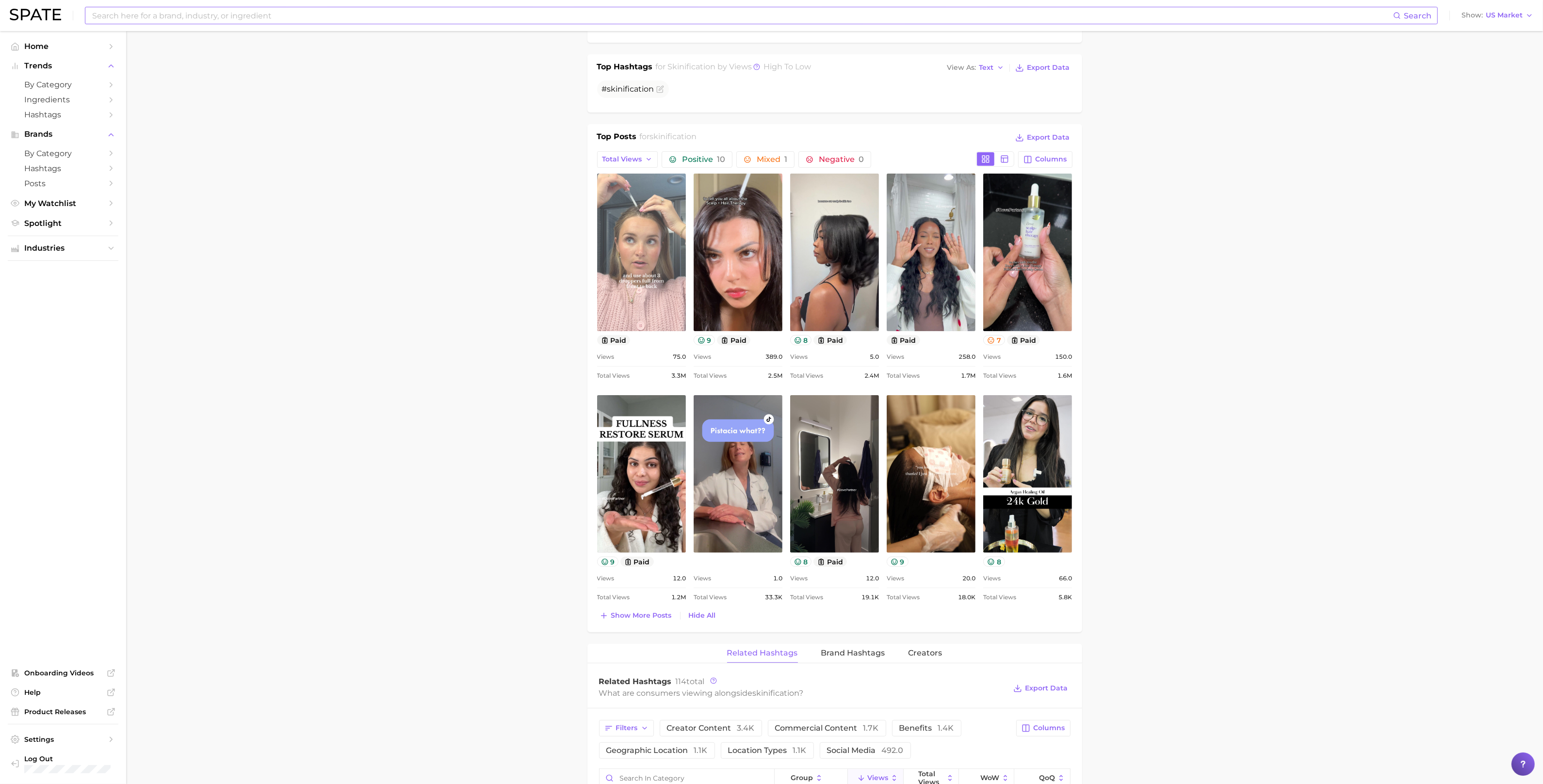
click at [611, 287] on link "view post on TikTok" at bounding box center [642, 252] width 89 height 158
click at [643, 612] on span "Show more posts" at bounding box center [641, 616] width 60 height 8
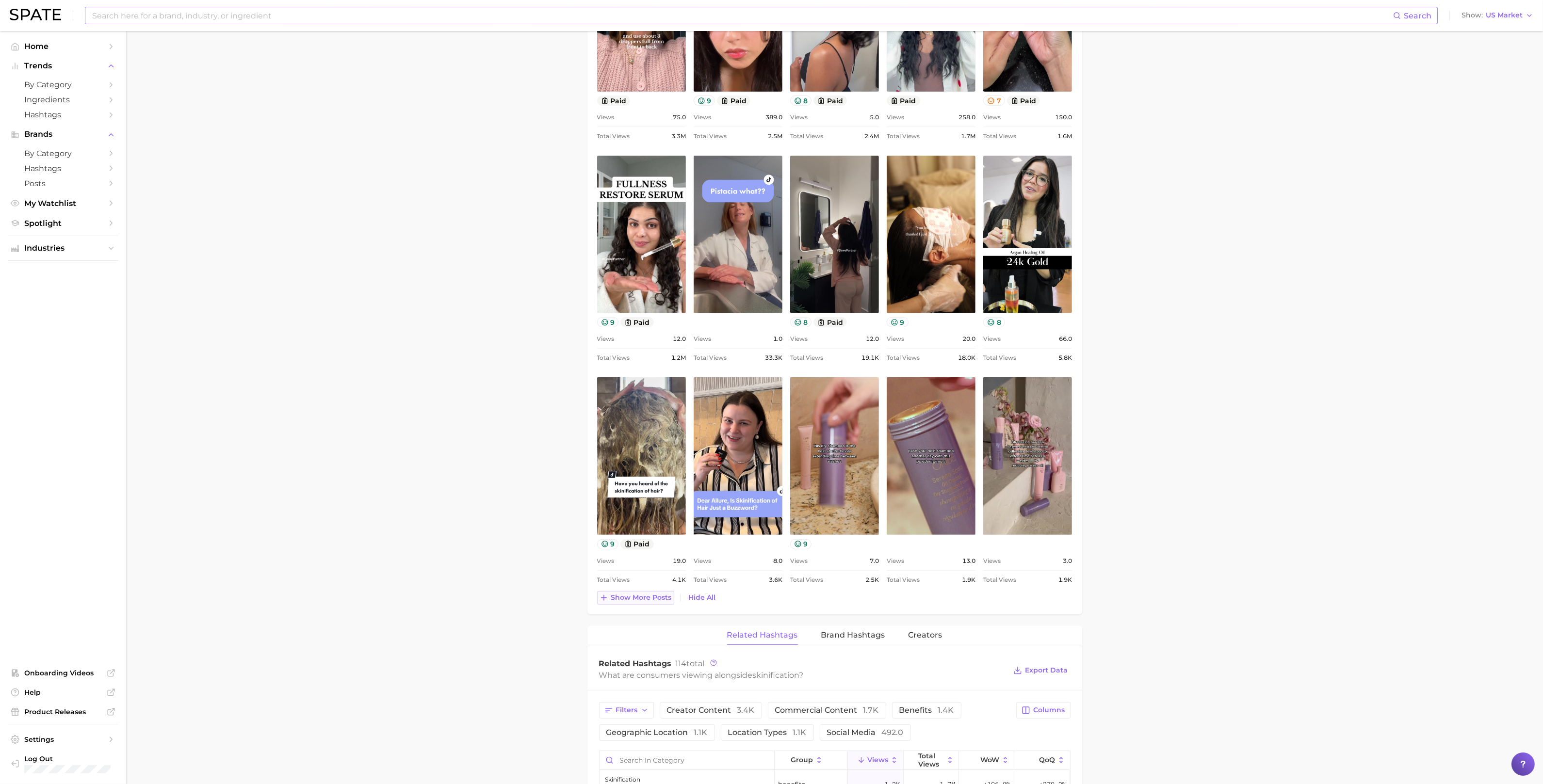
click at [644, 595] on span "Show more posts" at bounding box center [641, 598] width 60 height 8
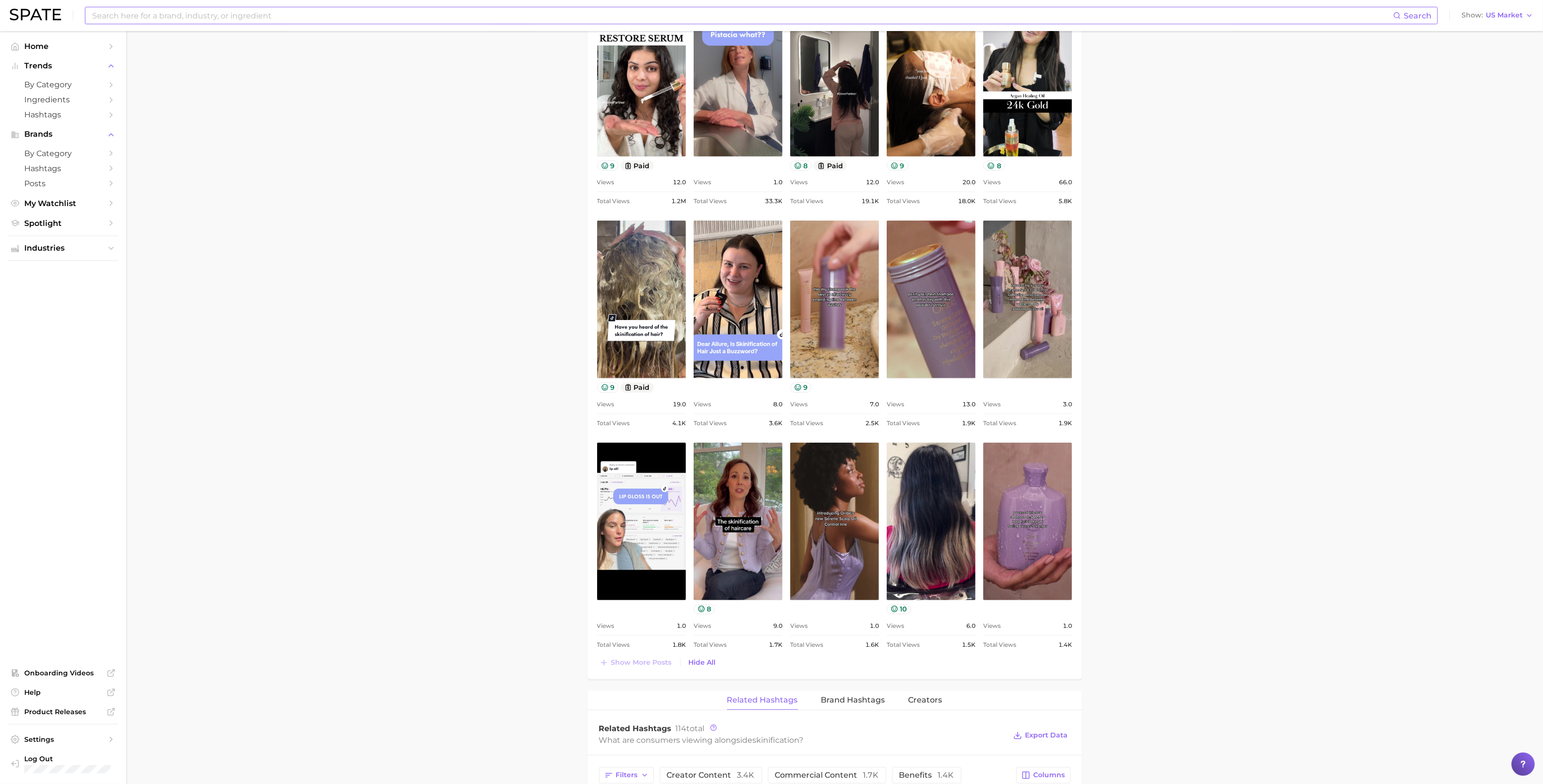
scroll to position [862, 0]
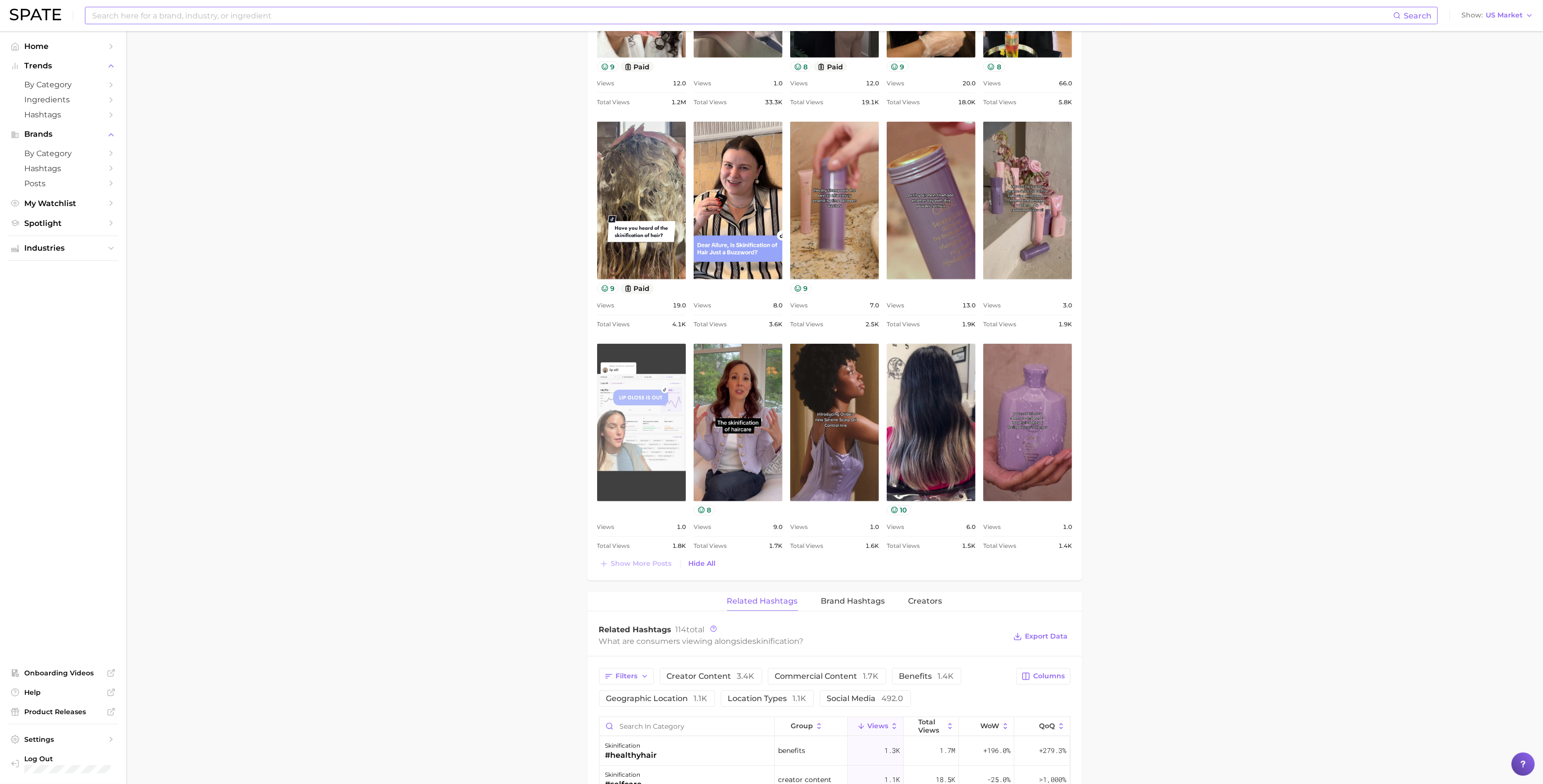
click at [633, 450] on link "view post on TikTok" at bounding box center [642, 422] width 89 height 158
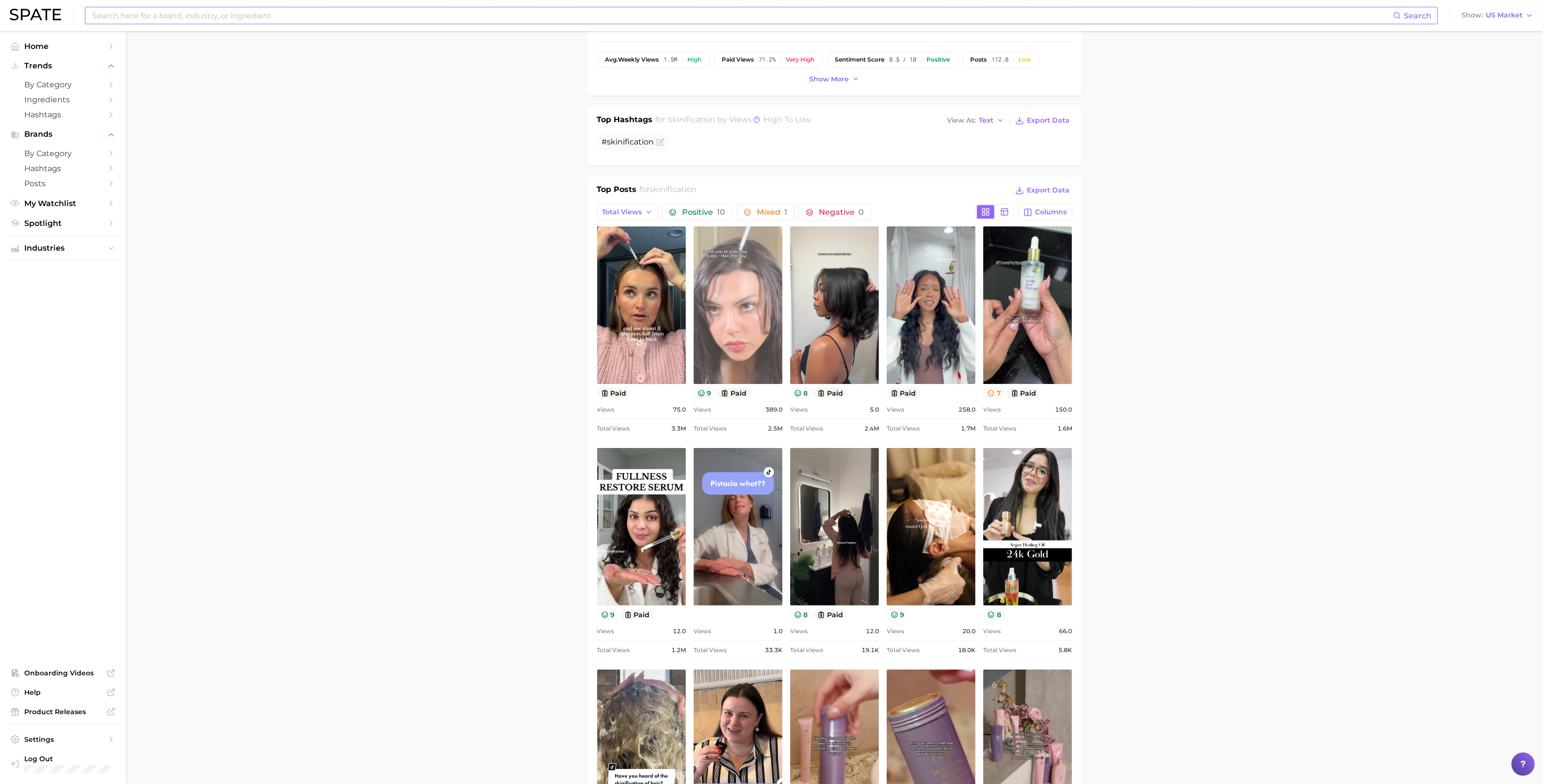
click at [767, 318] on link "view post on TikTok" at bounding box center [738, 305] width 89 height 158
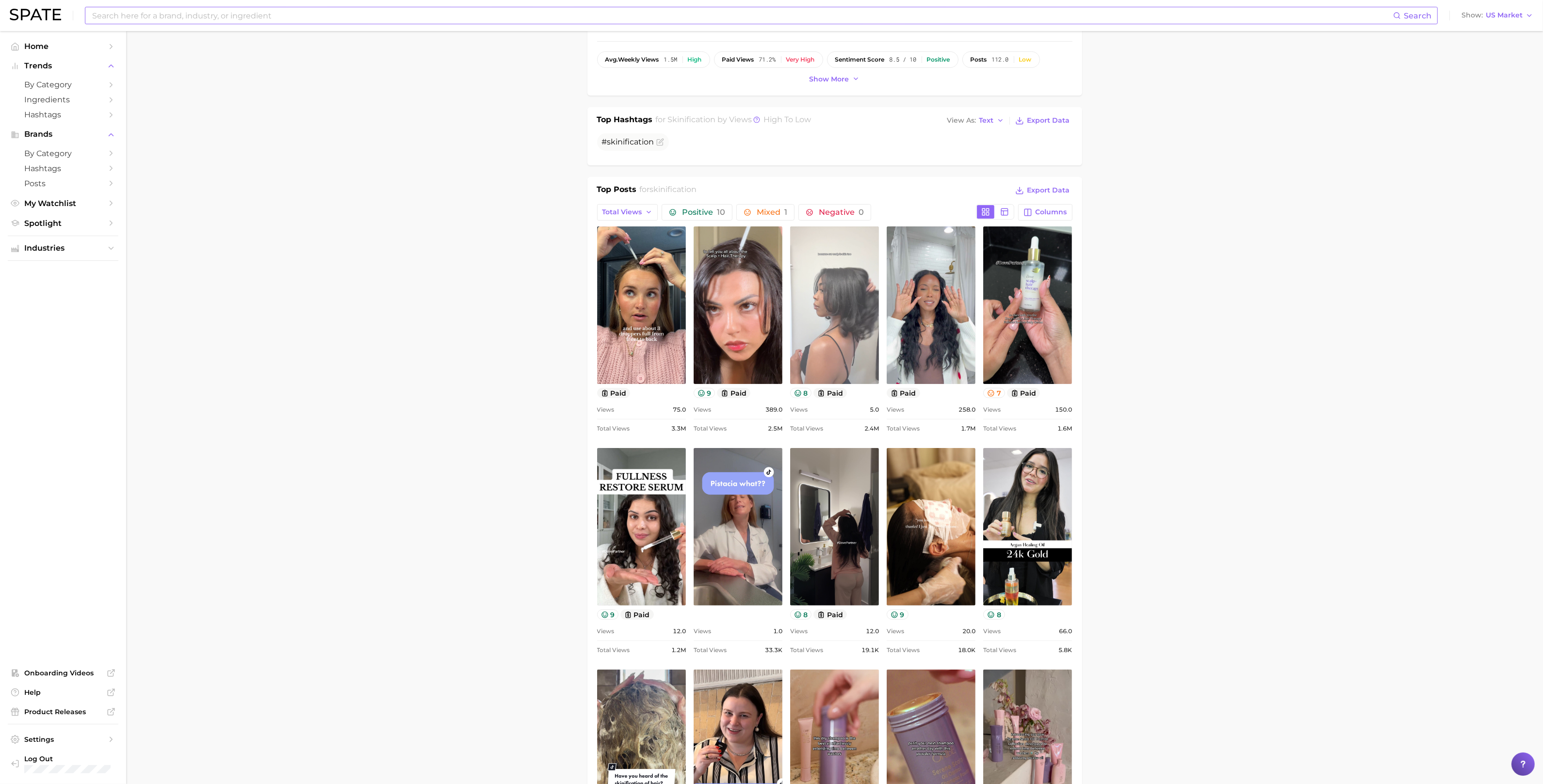
click at [837, 283] on link "view post on TikTok" at bounding box center [834, 305] width 89 height 158
